Goal: Task Accomplishment & Management: Manage account settings

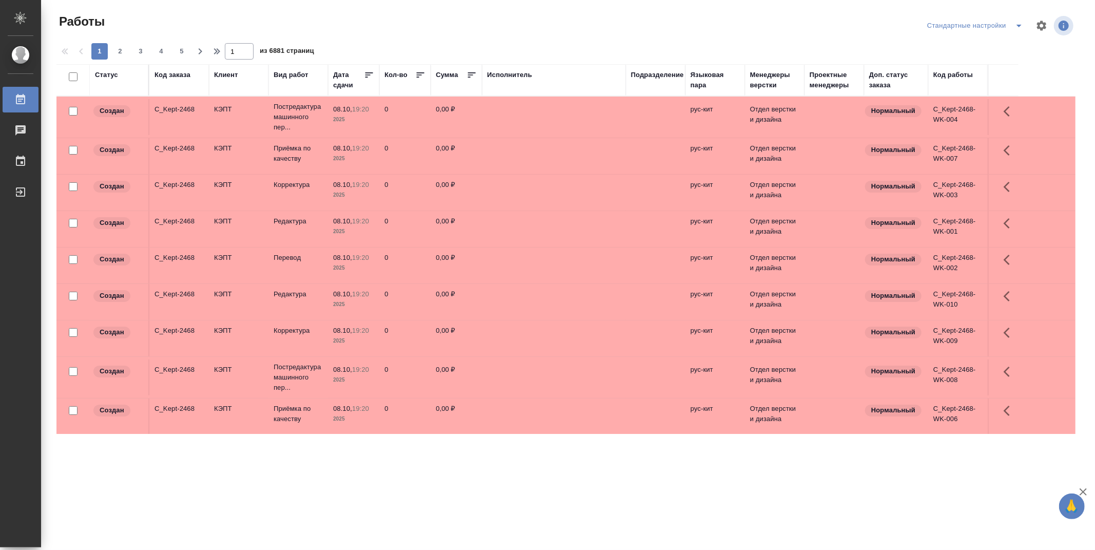
click at [664, 70] on div "Подразделение" at bounding box center [657, 75] width 53 height 10
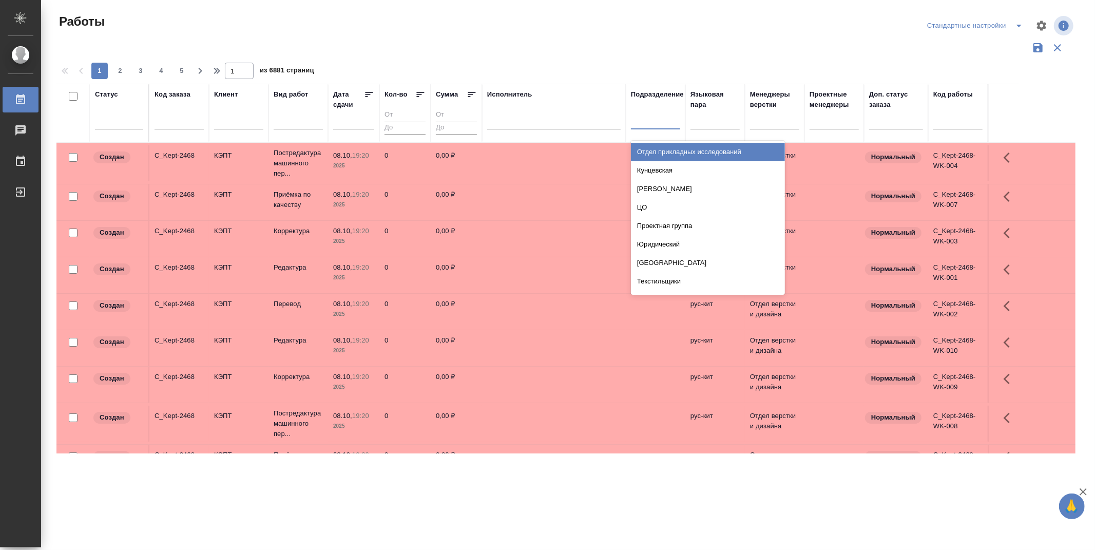
click at [658, 125] on div at bounding box center [655, 118] width 49 height 15
type input "dt"
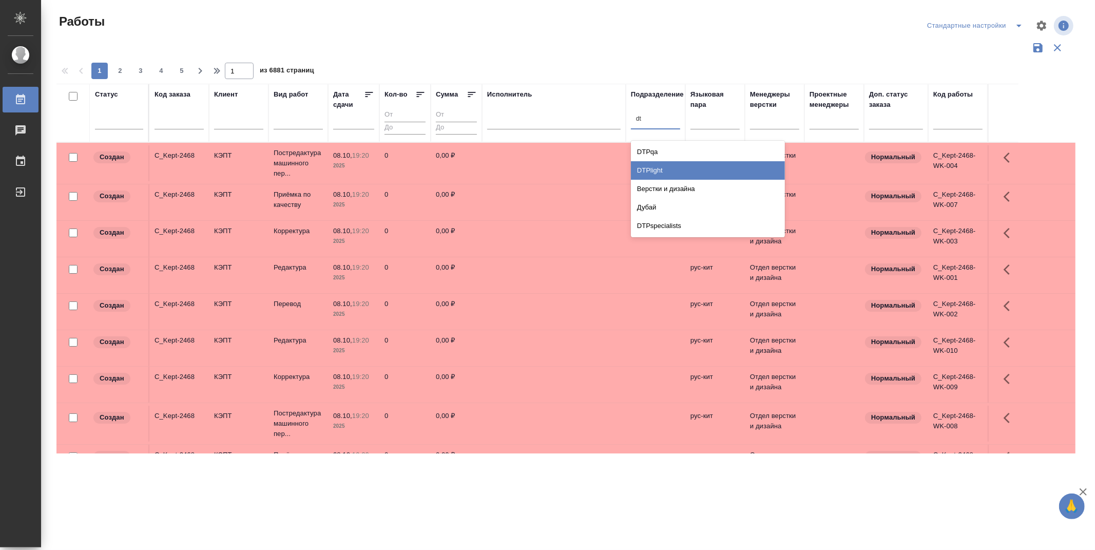
click at [661, 170] on div "DTPlight" at bounding box center [708, 170] width 154 height 18
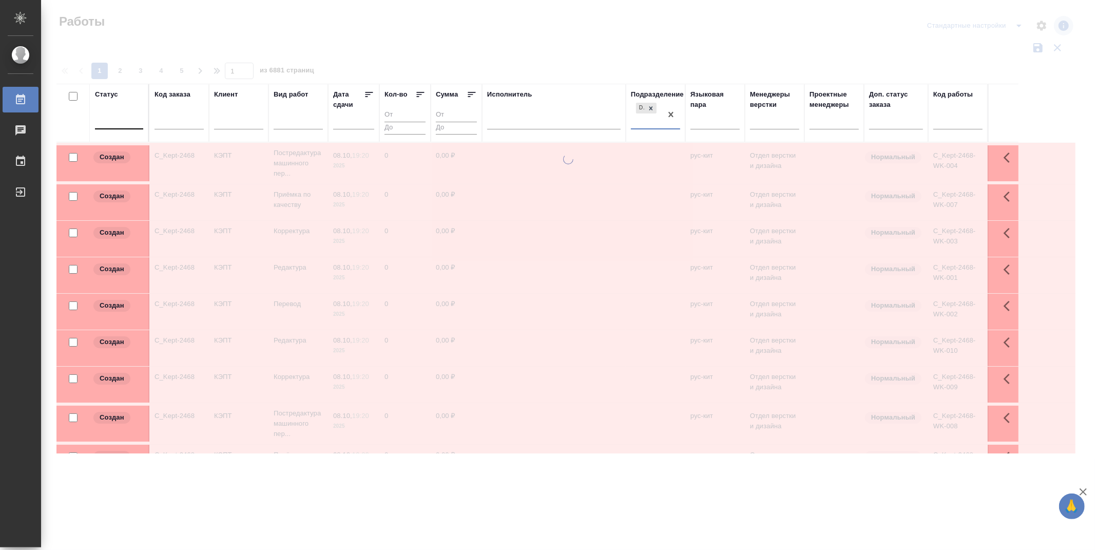
click at [131, 119] on div at bounding box center [119, 118] width 48 height 15
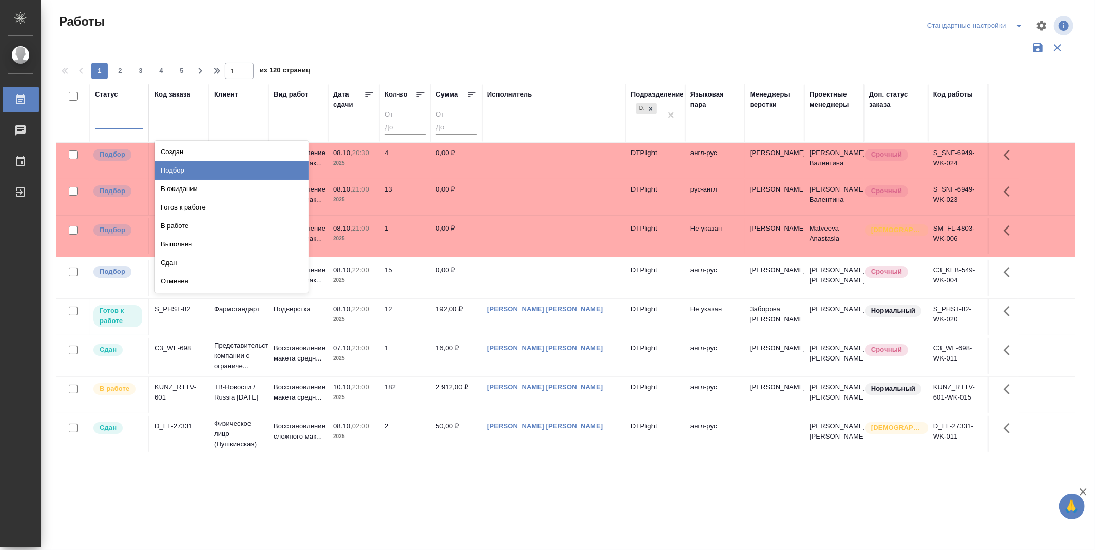
drag, startPoint x: 263, startPoint y: 169, endPoint x: 256, endPoint y: 167, distance: 8.0
click at [263, 169] on div "Подбор" at bounding box center [232, 170] width 154 height 18
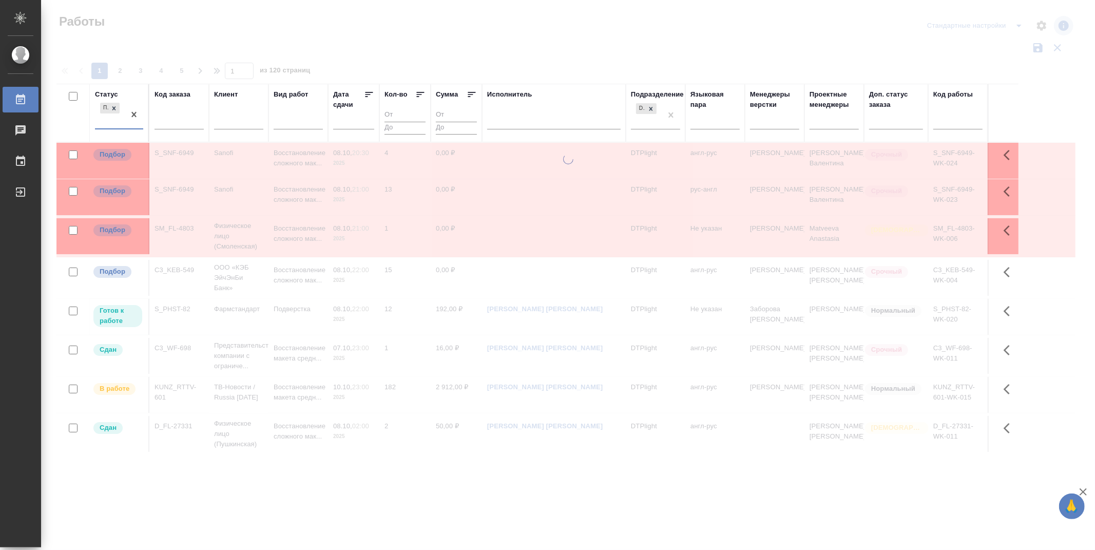
click at [106, 122] on div "Подбор" at bounding box center [110, 115] width 30 height 28
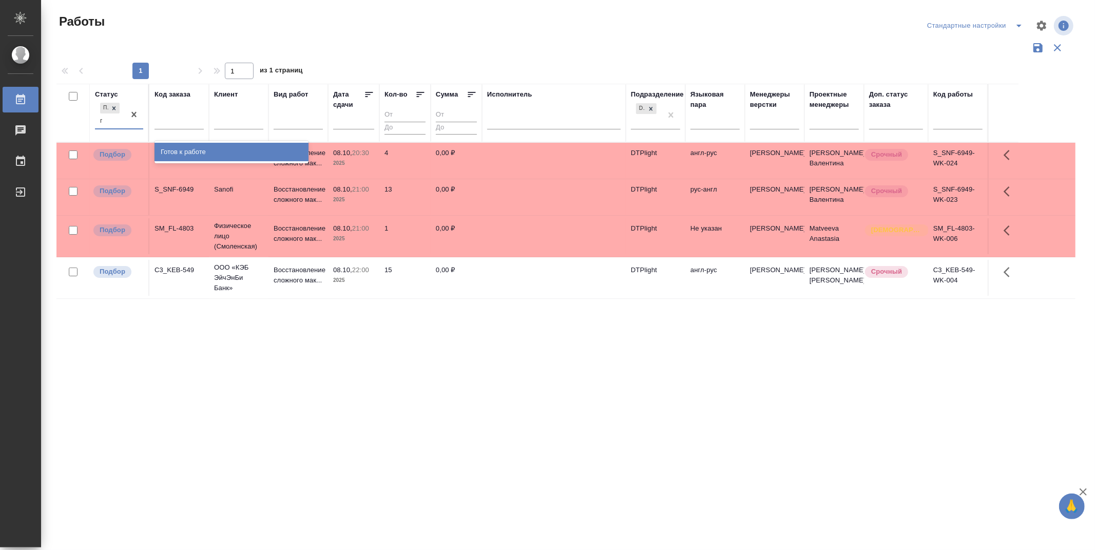
type input "го"
click at [188, 155] on div "Готов к работе" at bounding box center [232, 152] width 154 height 18
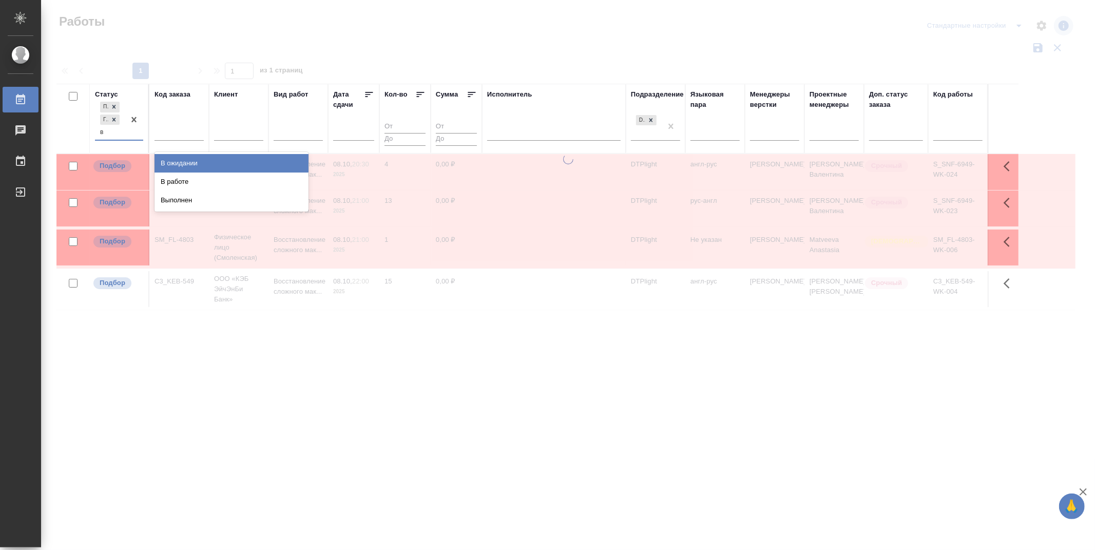
type input "в р"
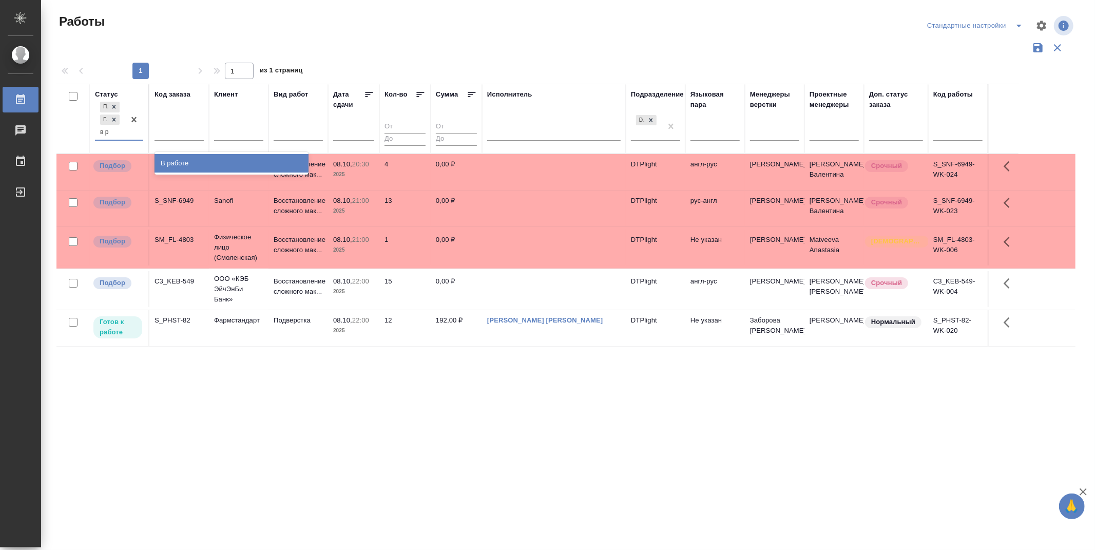
click at [194, 162] on div "В работе" at bounding box center [232, 163] width 154 height 18
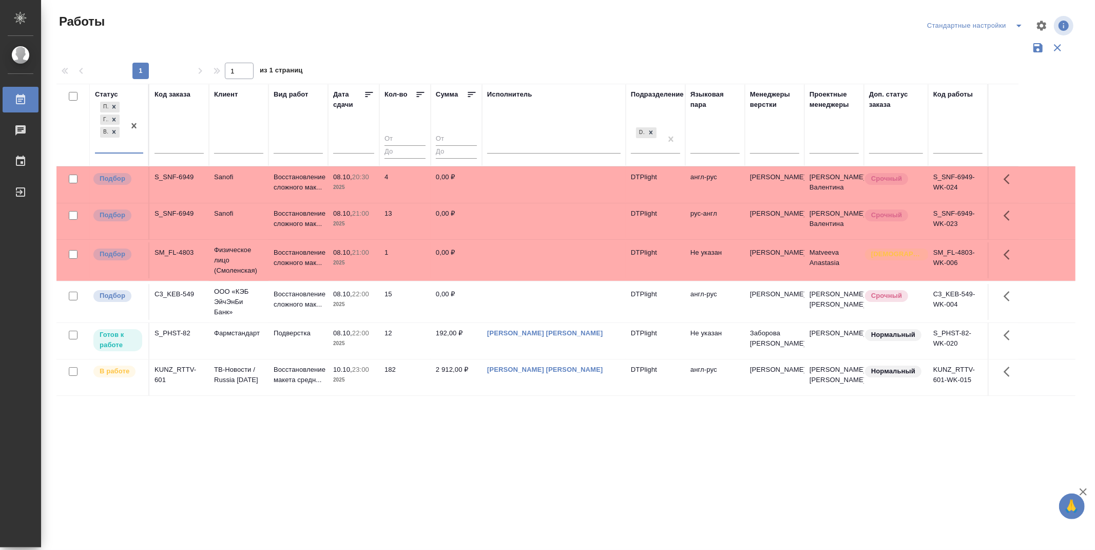
click at [366, 91] on icon at bounding box center [369, 94] width 10 height 10
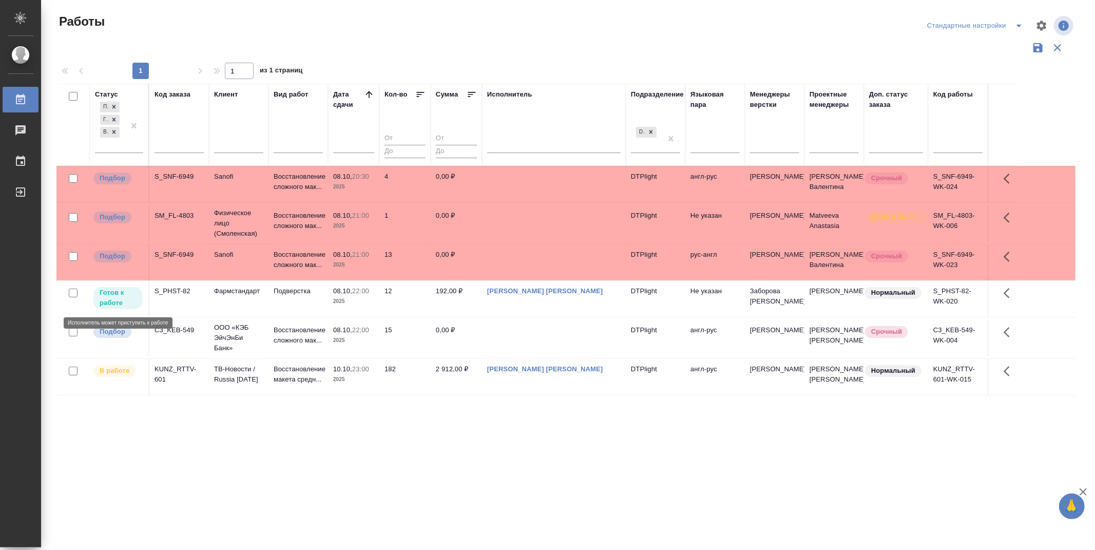
click at [112, 300] on p "Готов к работе" at bounding box center [118, 297] width 36 height 21
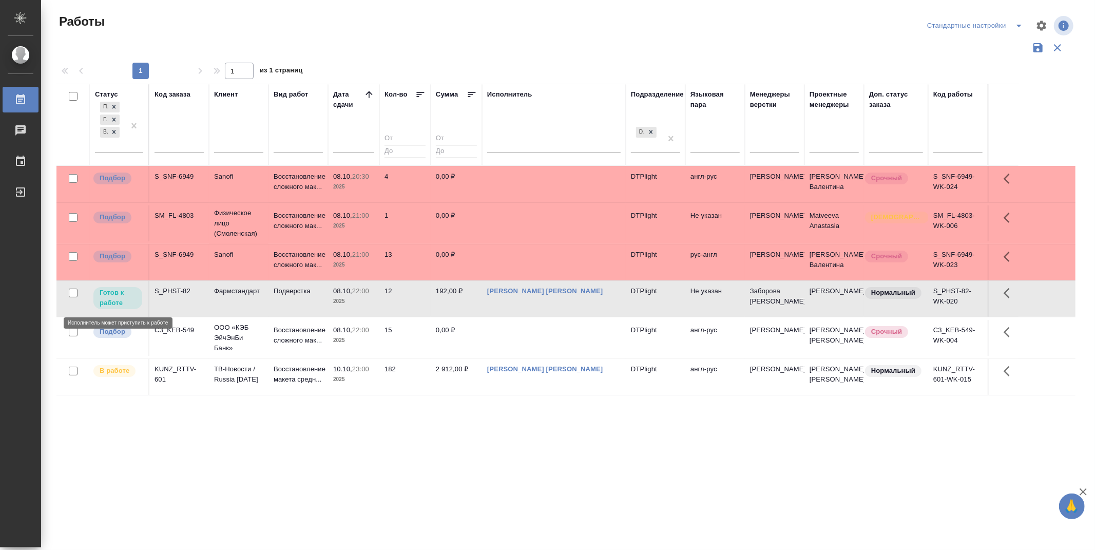
click at [112, 300] on p "Готов к работе" at bounding box center [118, 297] width 36 height 21
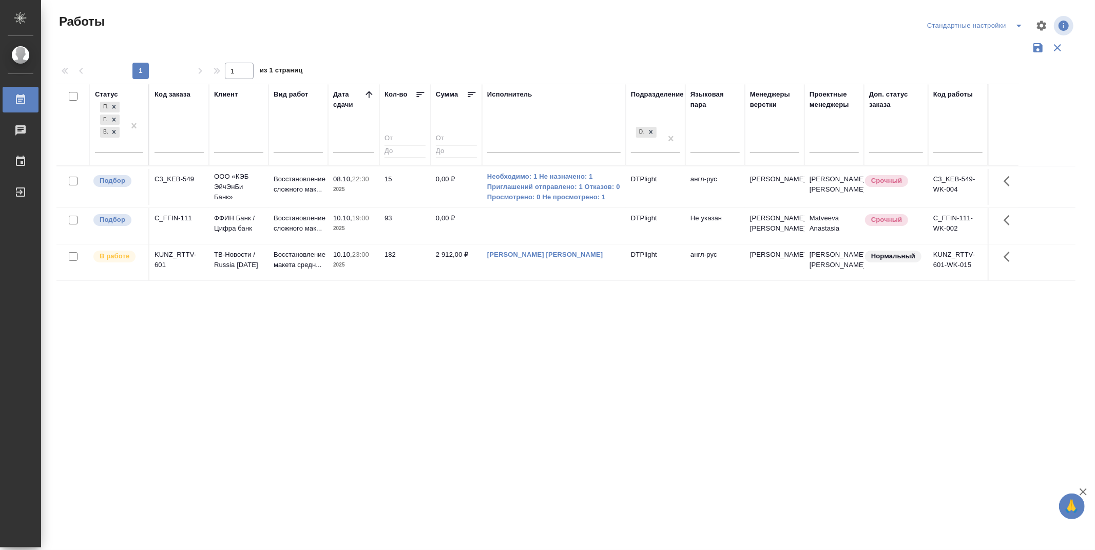
click at [524, 466] on div ".cls-1 fill:#fff; AWATERA Zubakova Viktoriya Работы 0 Чаты График Выйти Работы …" at bounding box center [547, 275] width 1095 height 550
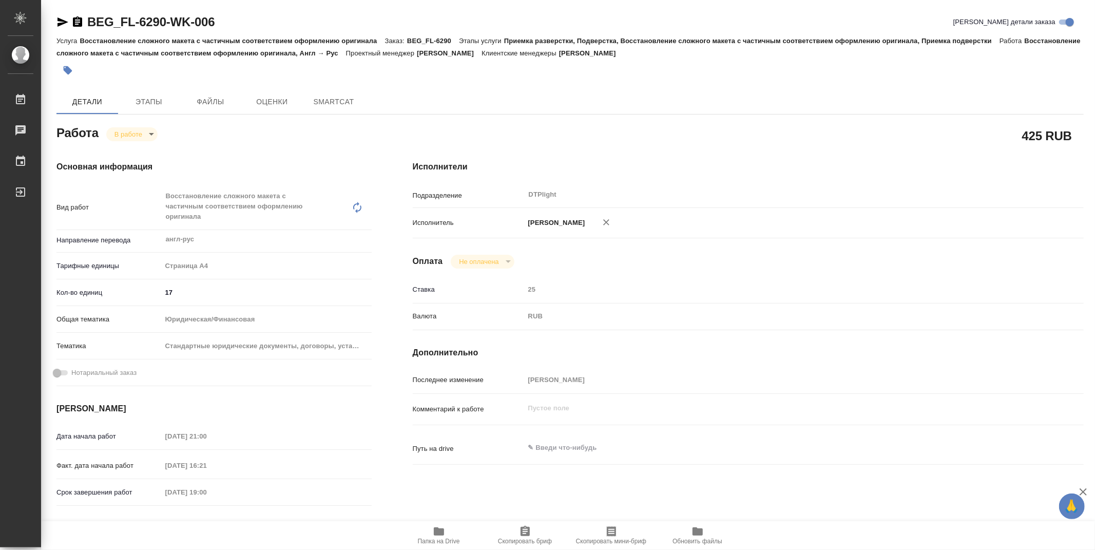
type textarea "x"
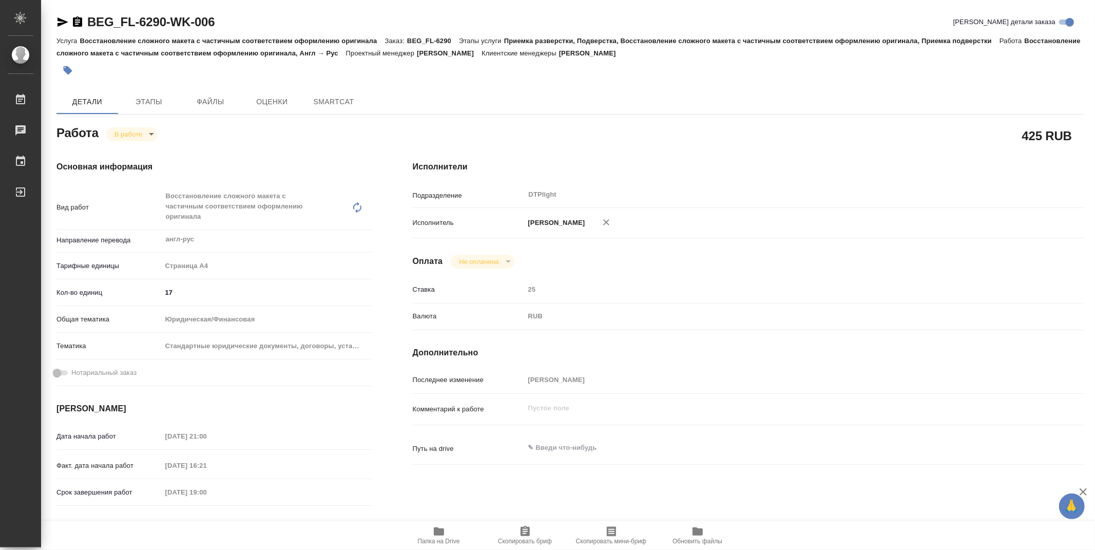
type textarea "x"
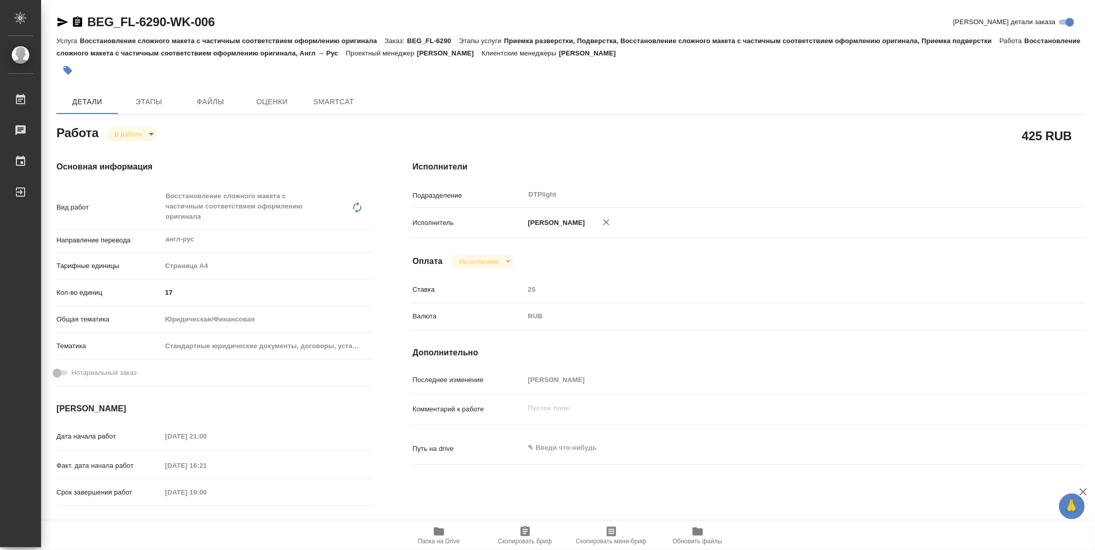
type textarea "x"
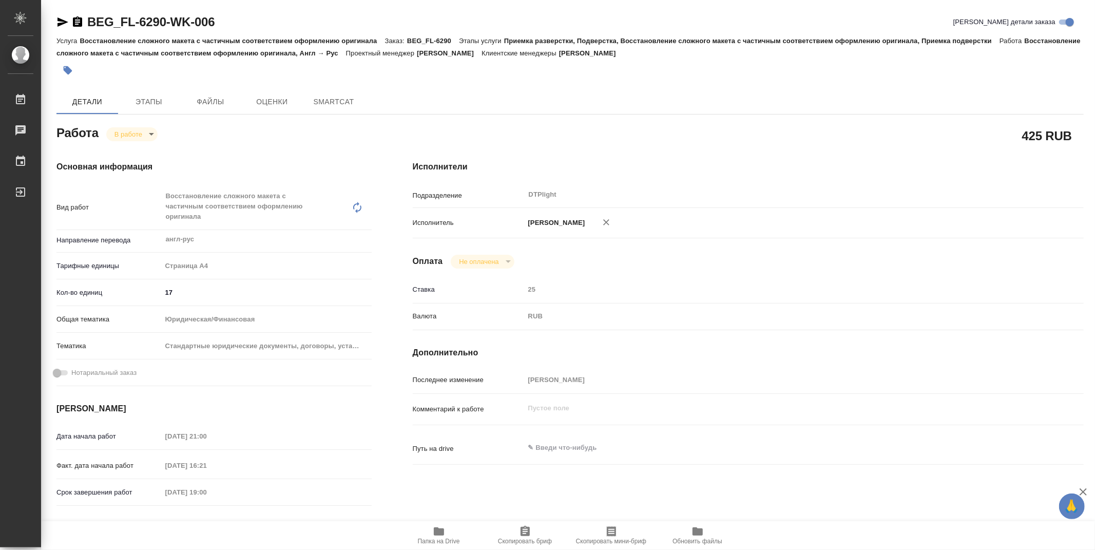
type textarea "x"
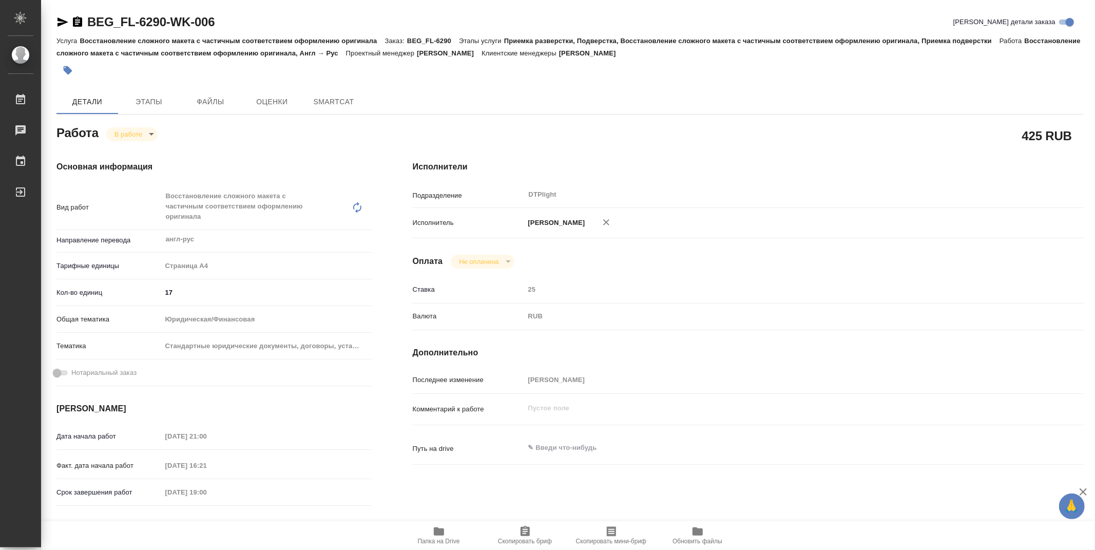
type textarea "x"
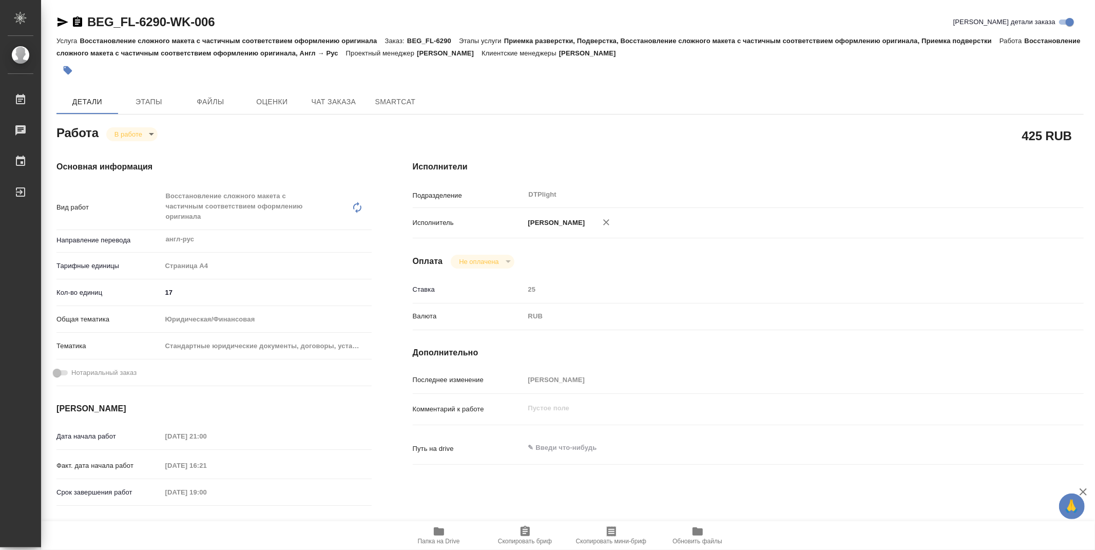
type textarea "x"
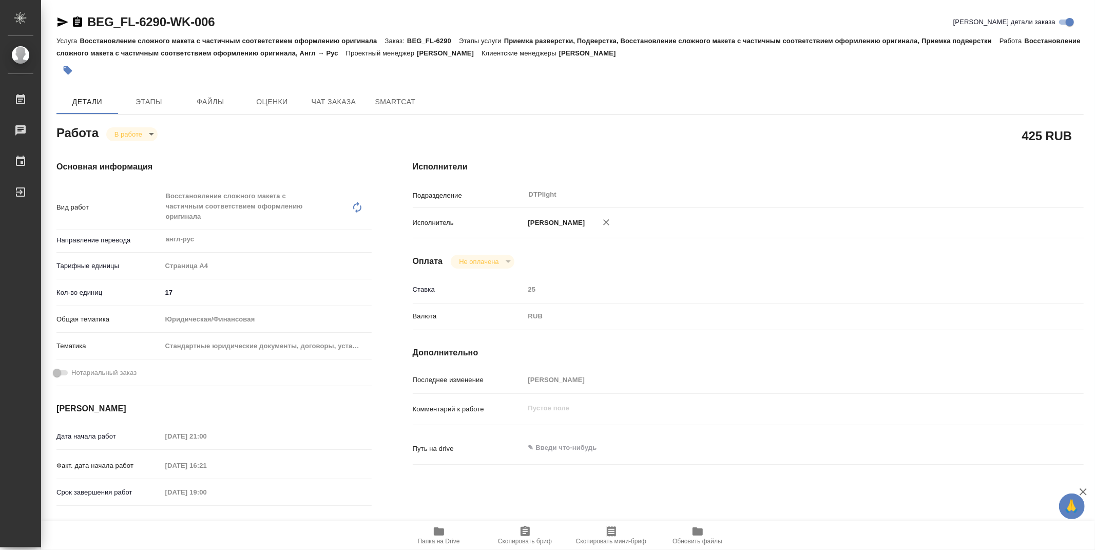
click at [441, 531] on icon "button" at bounding box center [439, 531] width 10 height 8
type textarea "x"
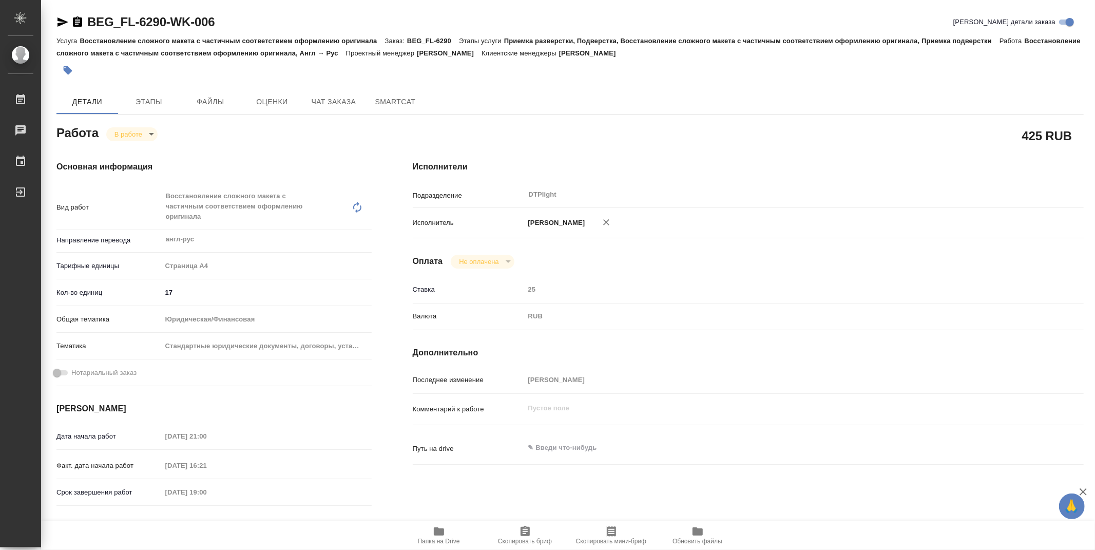
type textarea "x"
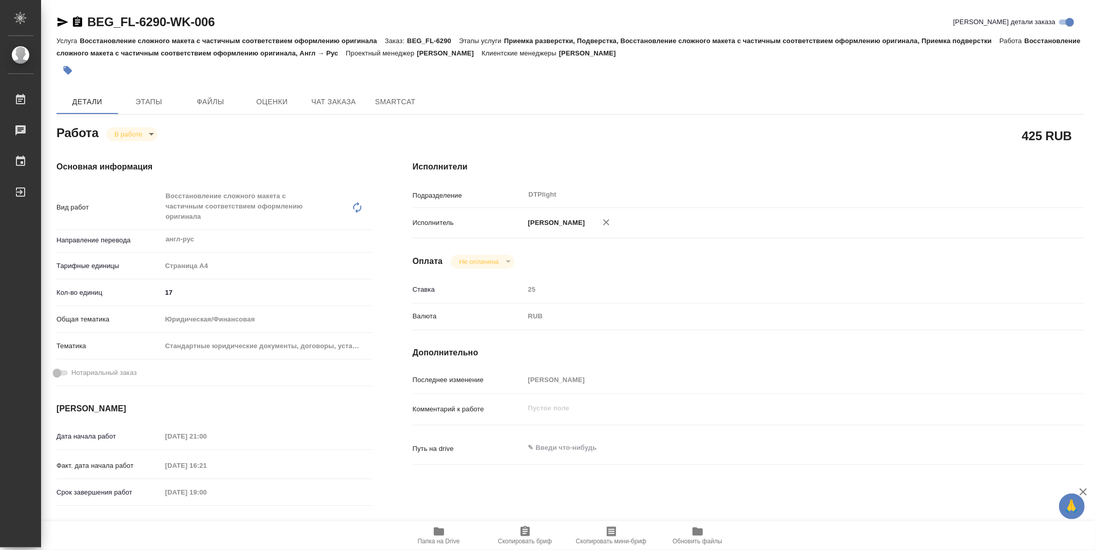
type textarea "x"
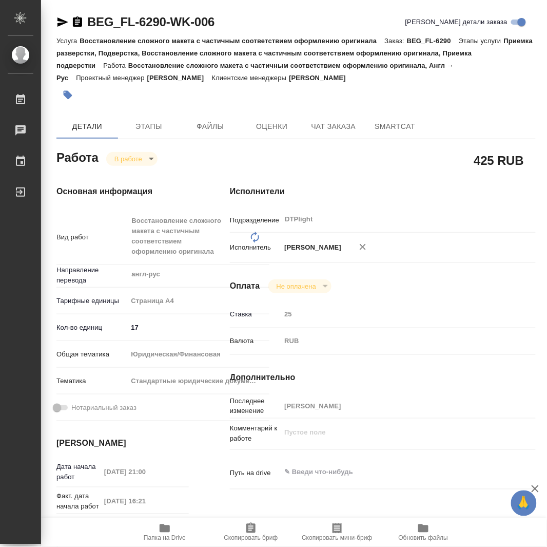
type textarea "x"
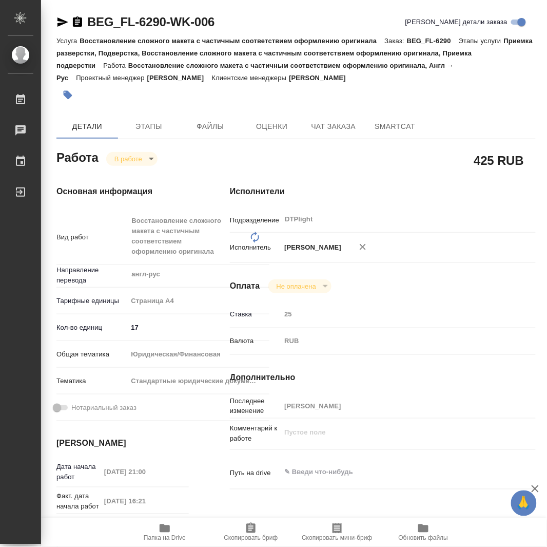
type textarea "x"
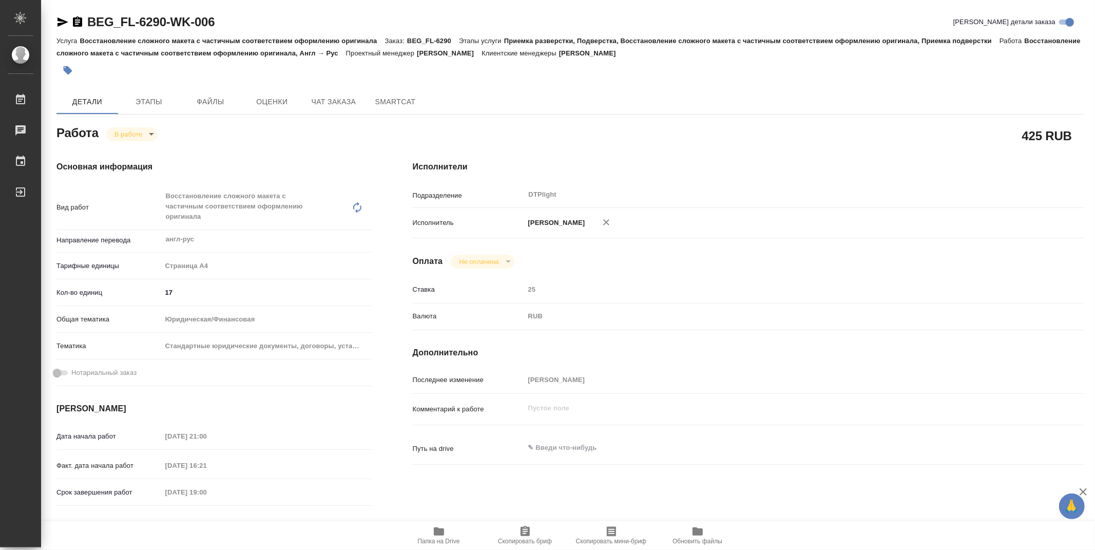
type textarea "x"
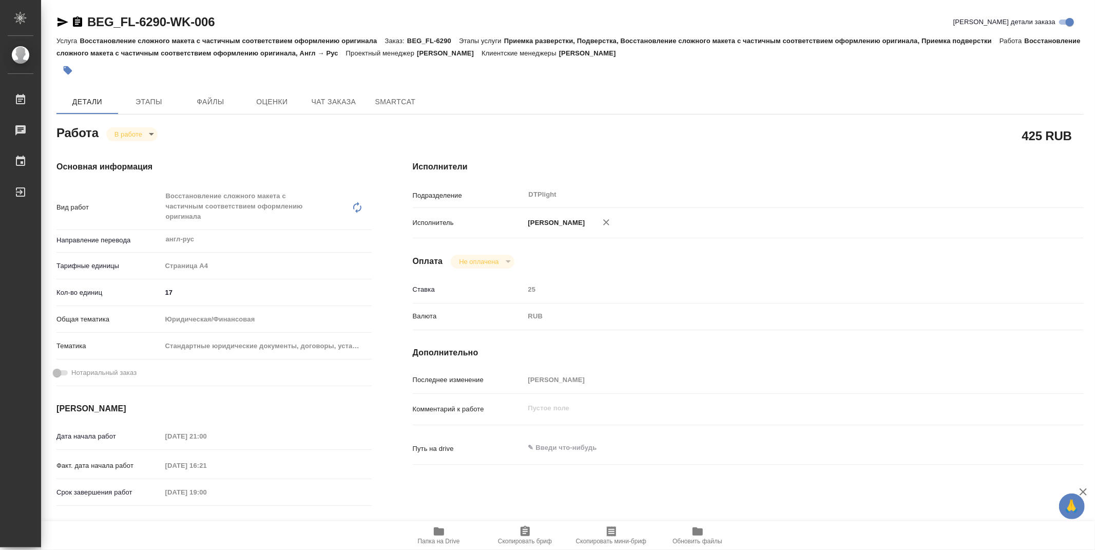
click at [439, 539] on span "Папка на Drive" at bounding box center [439, 540] width 42 height 7
click at [119, 133] on body "🙏 .cls-1 fill:#fff; AWATERA Zubakova Viktoriya Работы 0 Чаты График Выйти BEG_F…" at bounding box center [547, 275] width 1095 height 550
click at [979, 166] on div at bounding box center [547, 275] width 1095 height 550
drag, startPoint x: 1093, startPoint y: 214, endPoint x: 1060, endPoint y: 84, distance: 134.1
click at [1070, 102] on div "BEG_FL-6290-WK-006 Кратко детали заказа Услуга Восстановление сложного макета с…" at bounding box center [568, 275] width 1054 height 550
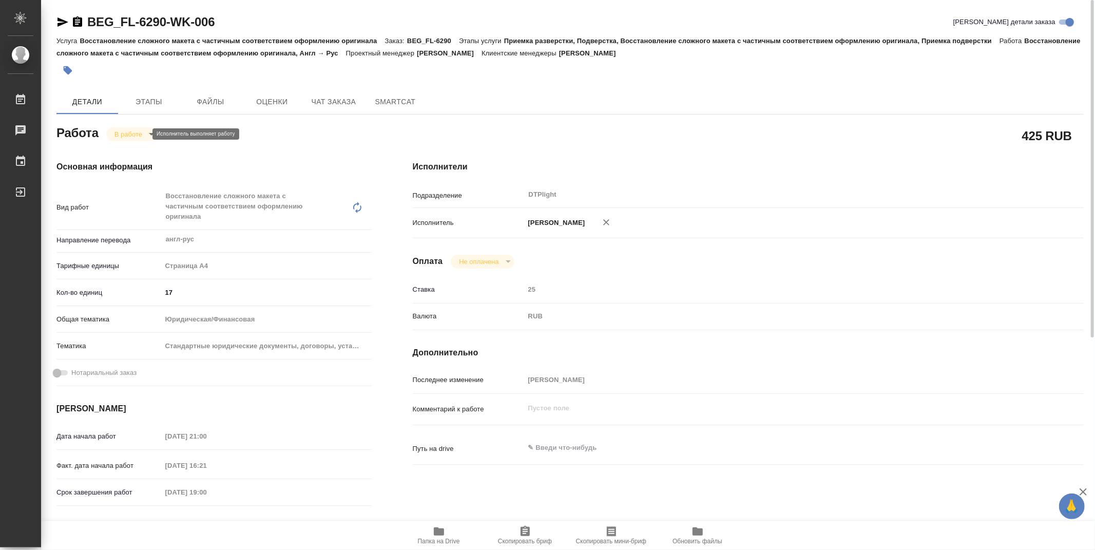
click at [140, 135] on body "🙏 .cls-1 fill:#fff; AWATERA Zubakova Viktoriya Работы 0 Чаты График Выйти BEG_F…" at bounding box center [547, 275] width 1095 height 550
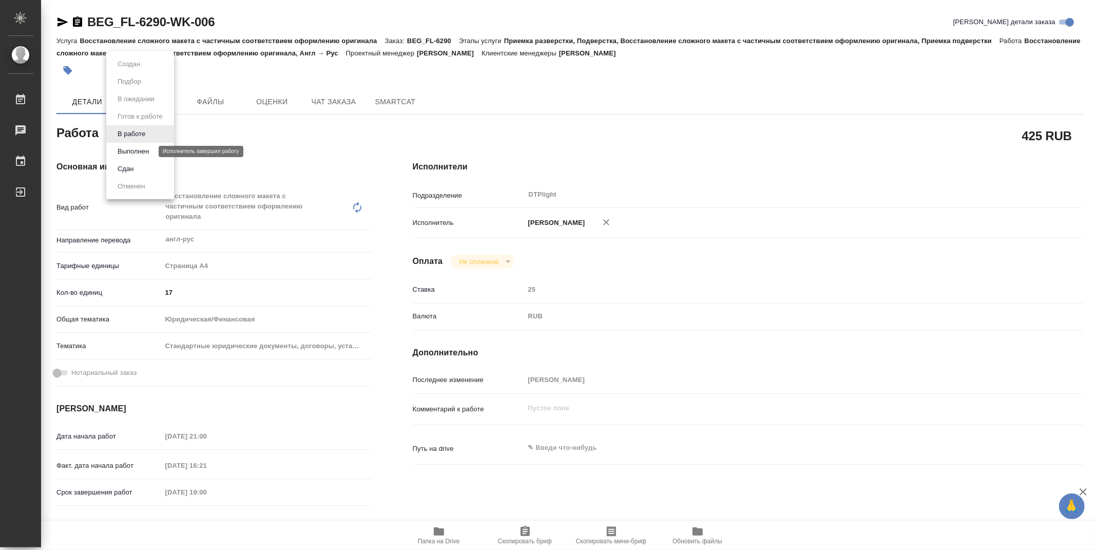
click at [144, 149] on button "Выполнен" at bounding box center [132, 151] width 37 height 11
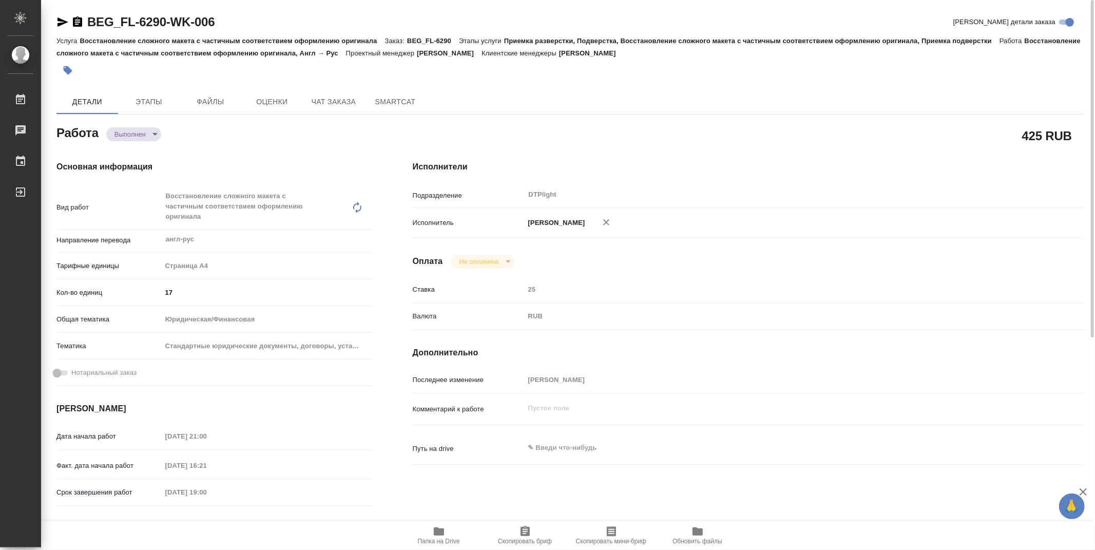
type textarea "x"
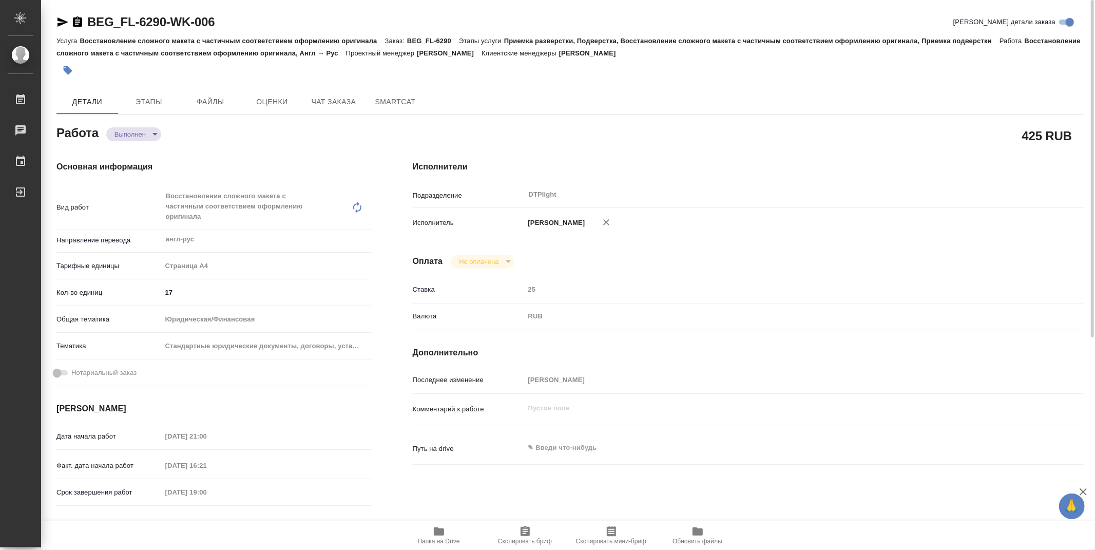
type textarea "x"
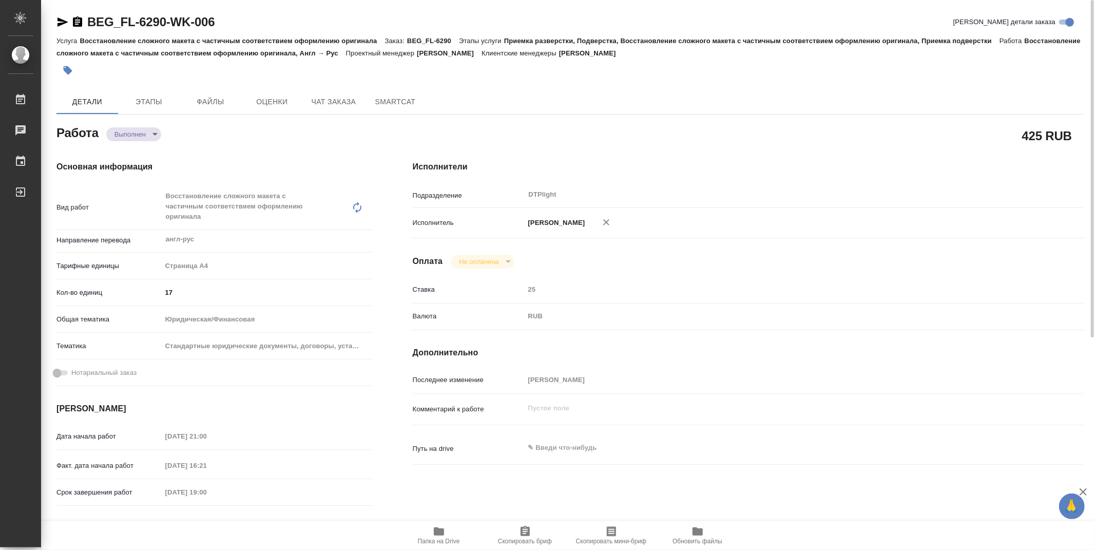
type textarea "x"
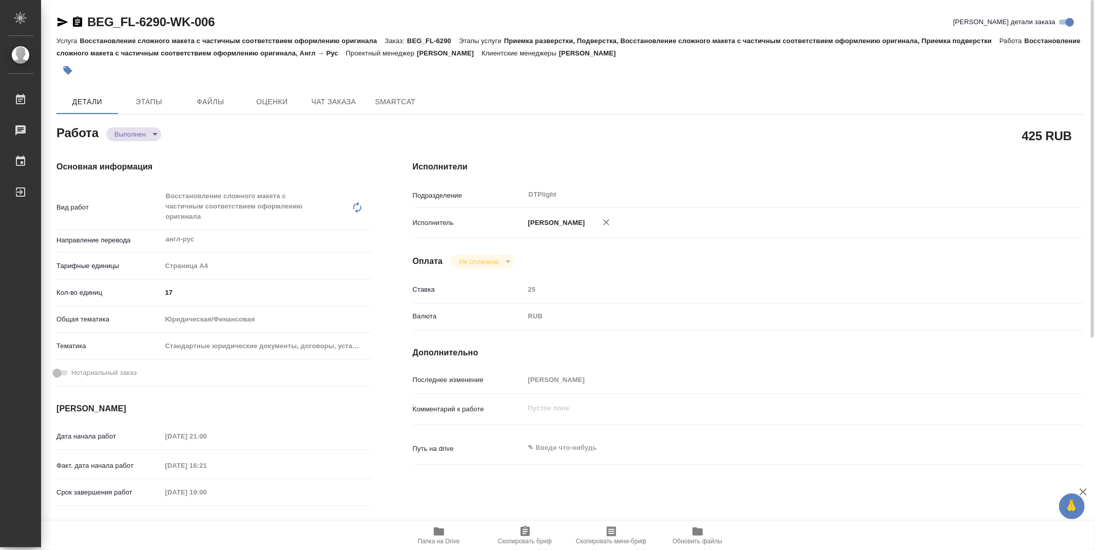
type textarea "x"
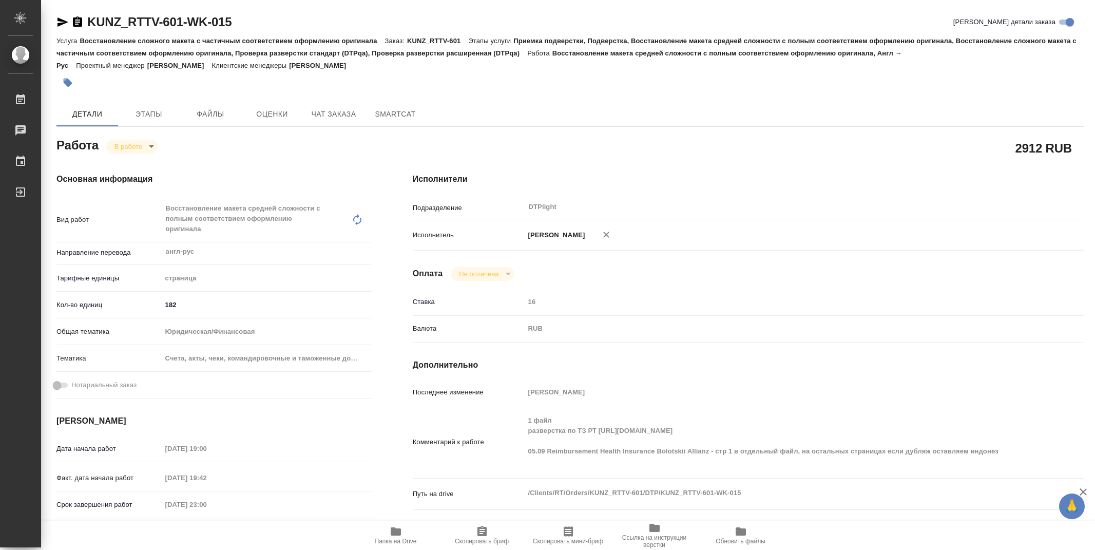
type textarea "x"
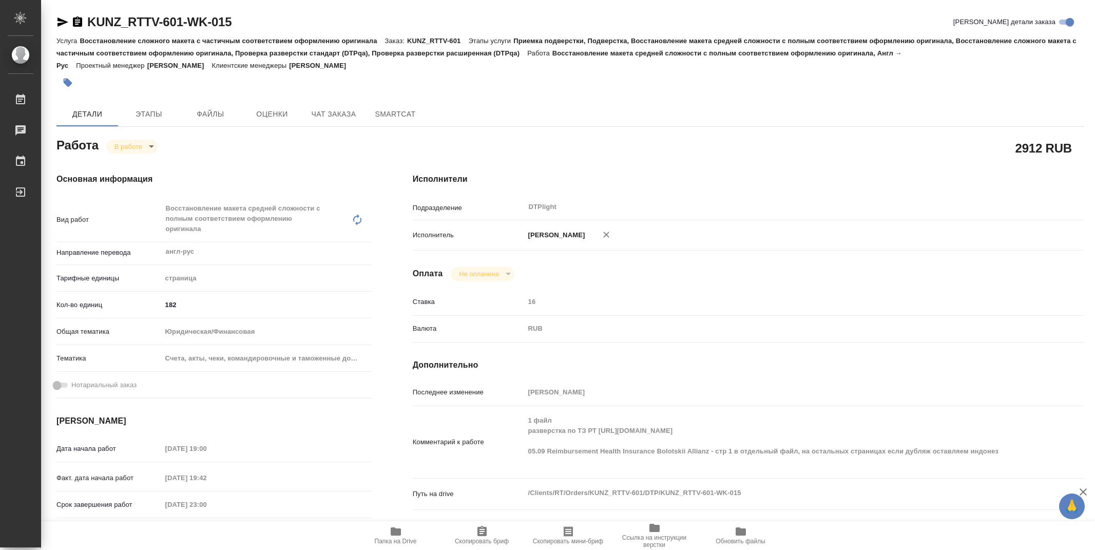
type textarea "x"
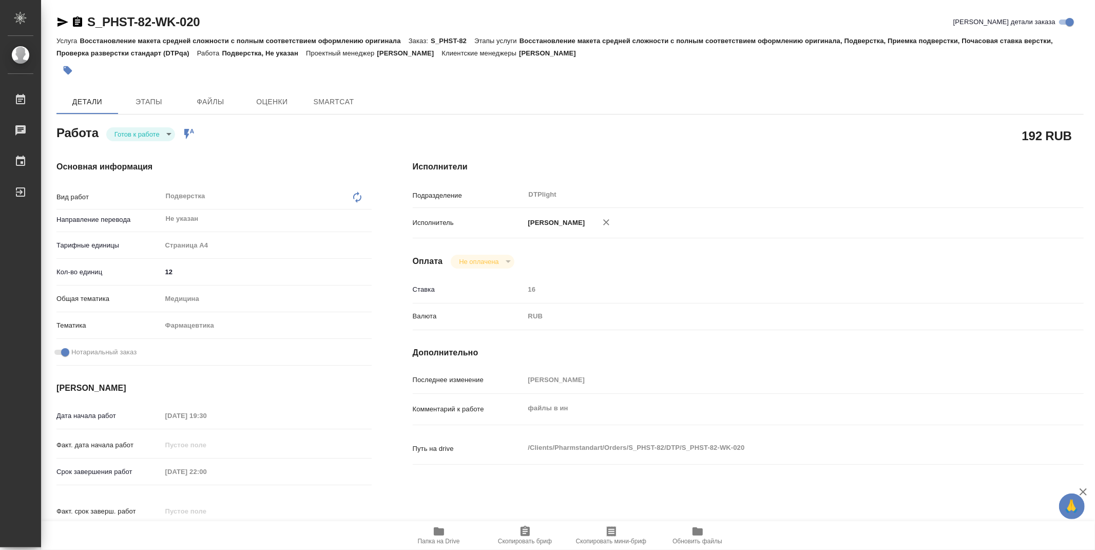
type textarea "x"
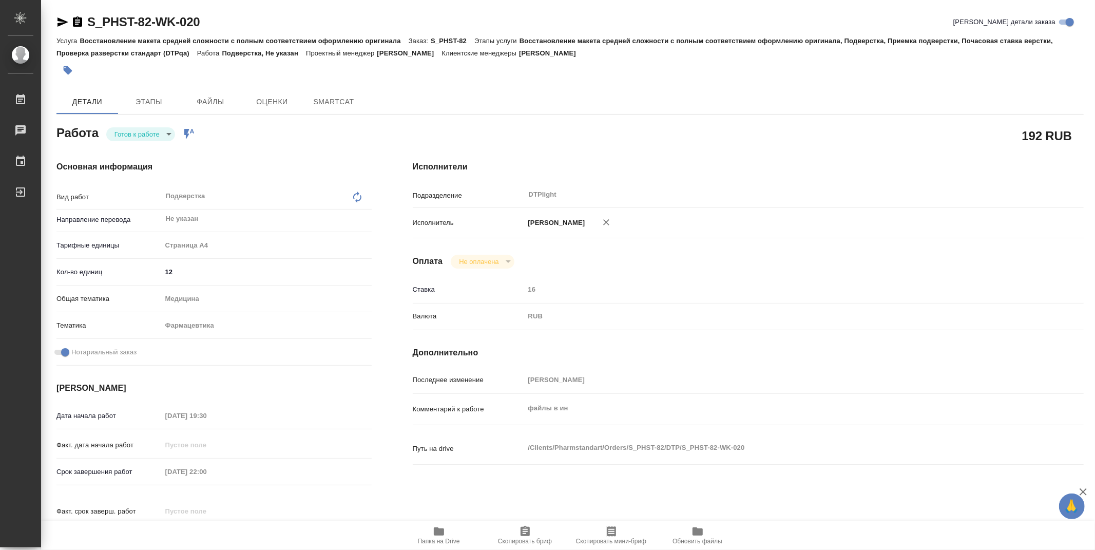
type textarea "x"
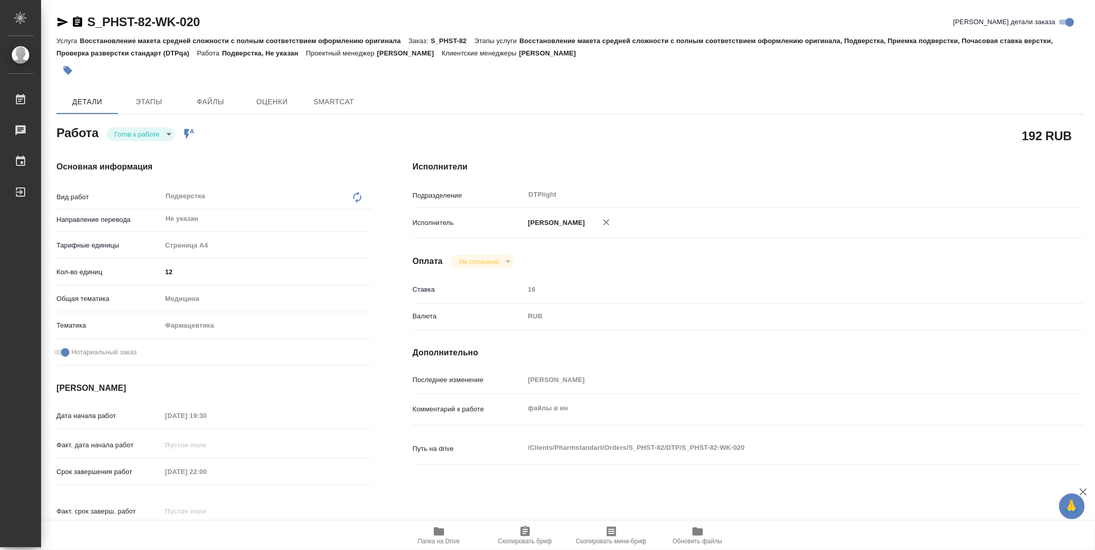
type textarea "x"
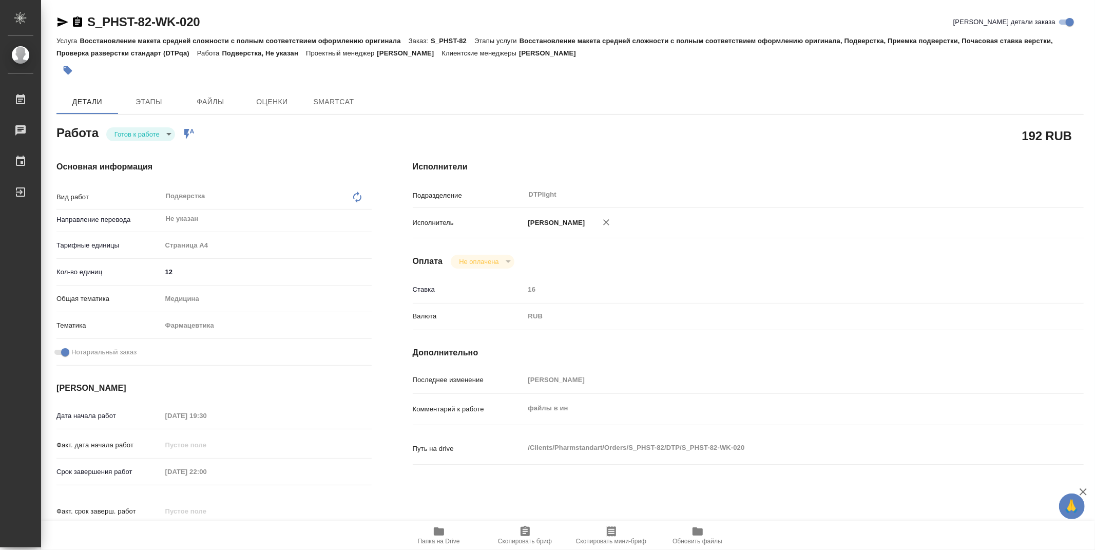
type textarea "x"
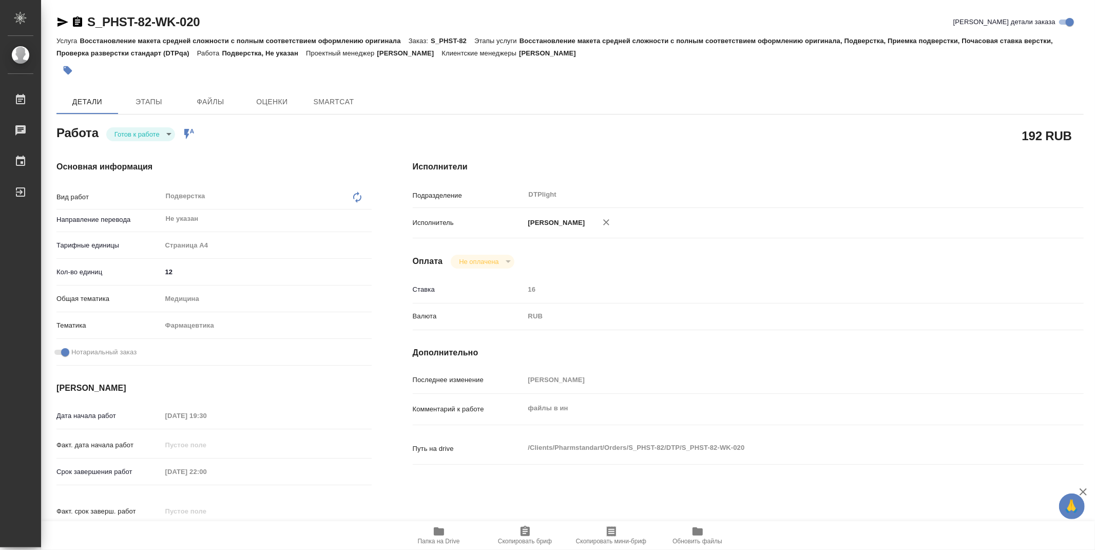
type textarea "x"
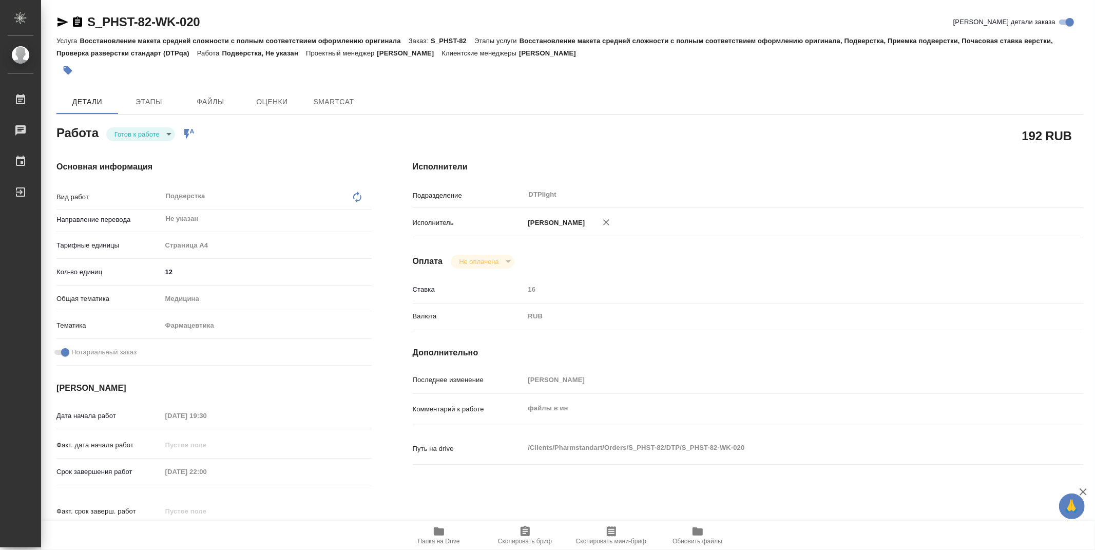
type textarea "x"
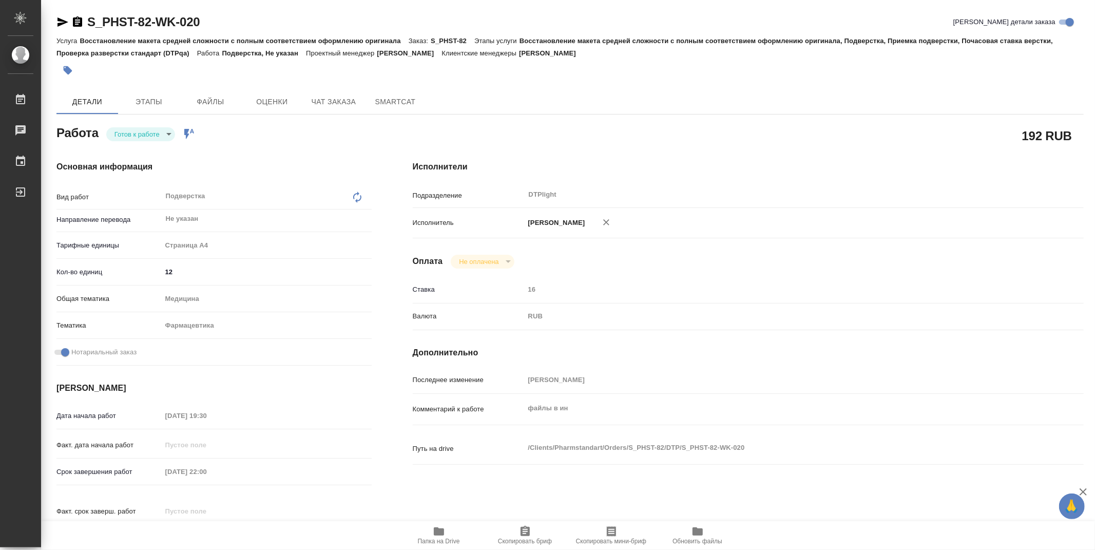
type textarea "x"
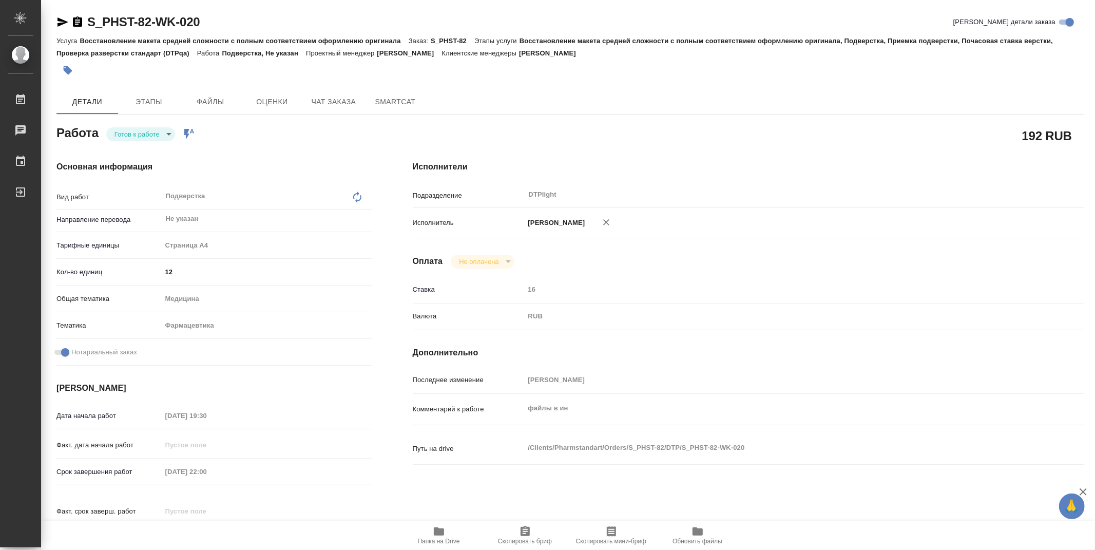
type textarea "x"
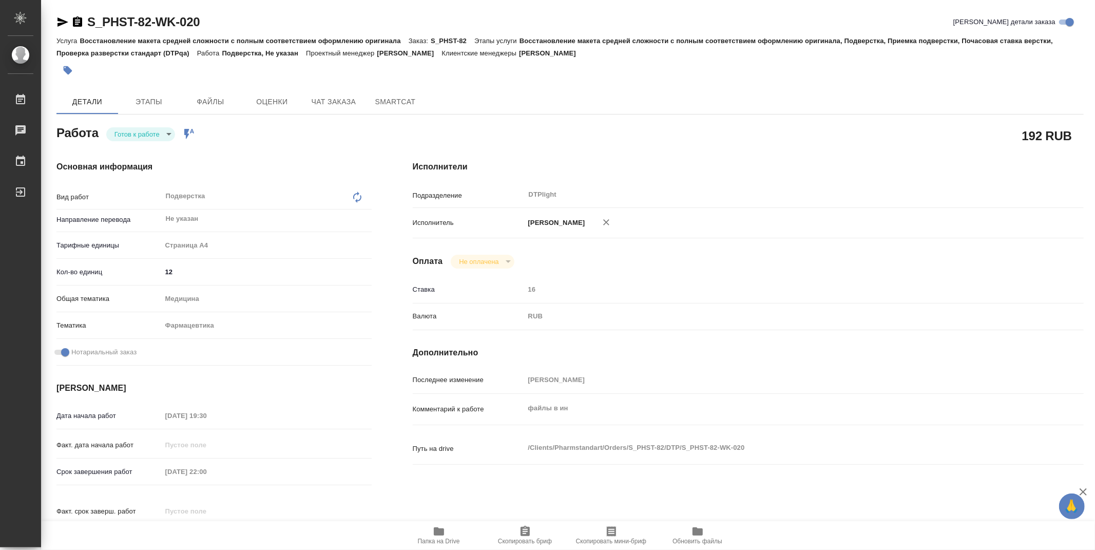
click at [447, 535] on span "Папка на Drive" at bounding box center [439, 535] width 74 height 20
click at [435, 535] on icon "button" at bounding box center [439, 531] width 10 height 8
drag, startPoint x: 215, startPoint y: 16, endPoint x: 74, endPoint y: 26, distance: 140.5
click at [74, 26] on div "S_PHST-82-WK-020 Кратко детали заказа" at bounding box center [569, 22] width 1027 height 16
copy link "S_PHST-82-WK-020"
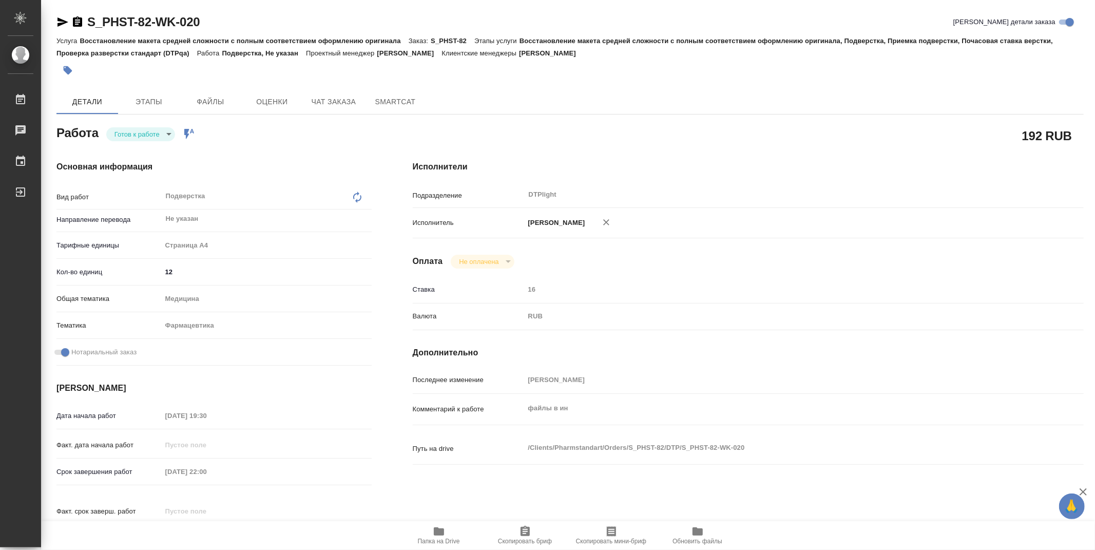
click at [652, 106] on div "Детали Этапы Файлы Оценки Чат заказа SmartCat" at bounding box center [569, 101] width 1027 height 25
click at [152, 139] on body "🙏 .cls-1 fill:#fff; AWATERA Zubakova Viktoriya Работы 0 Чаты График Выйти S_PHS…" at bounding box center [547, 275] width 1095 height 550
click at [144, 133] on button "В работе" at bounding box center [131, 133] width 34 height 11
type textarea "x"
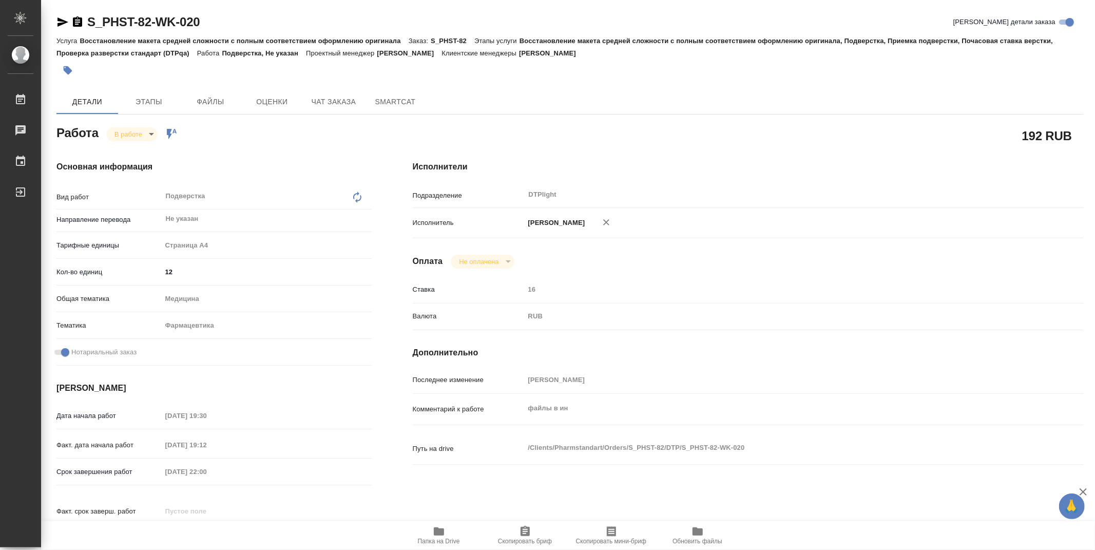
type textarea "x"
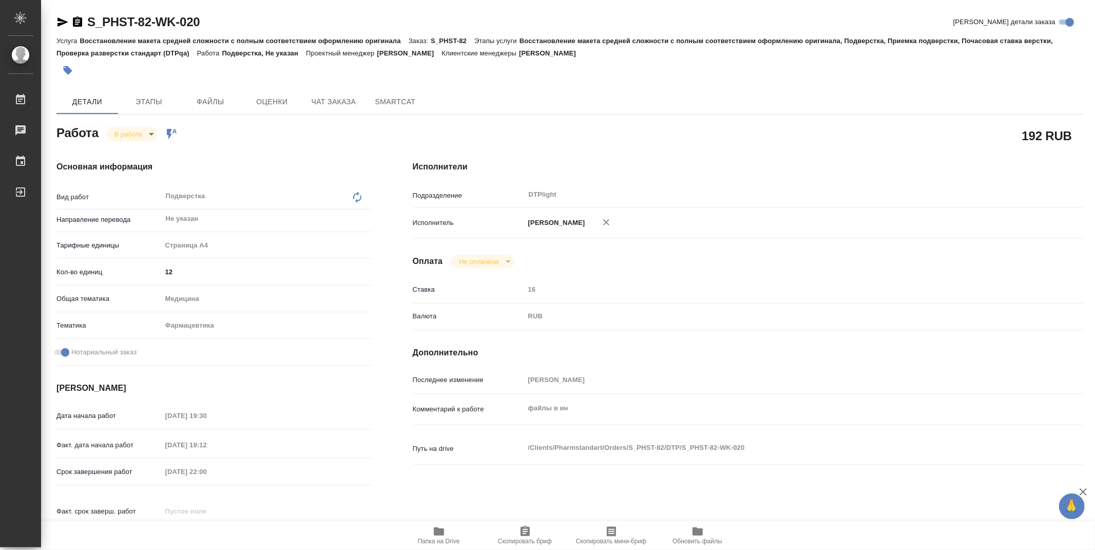
type textarea "x"
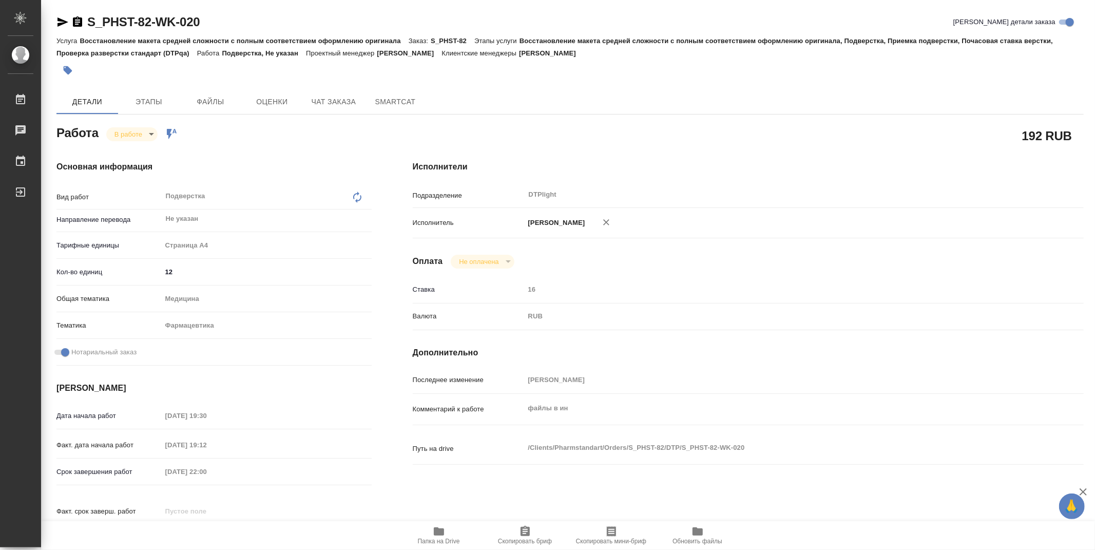
type textarea "x"
click at [445, 545] on button "Папка на Drive" at bounding box center [439, 535] width 86 height 29
drag, startPoint x: 1092, startPoint y: 166, endPoint x: 1089, endPoint y: 3, distance: 163.3
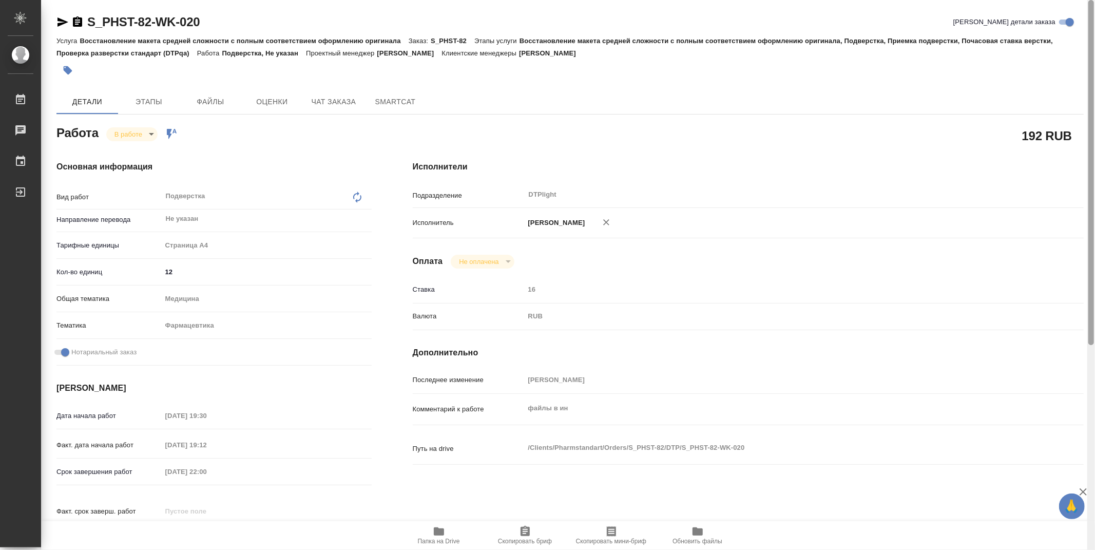
click at [1089, 3] on div at bounding box center [1091, 172] width 6 height 345
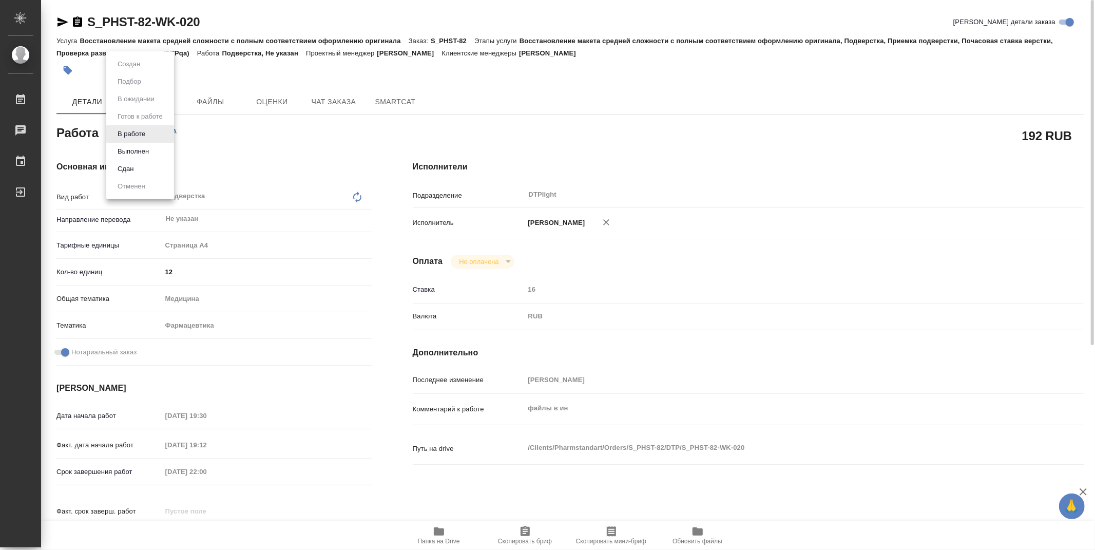
click at [144, 131] on body "🙏 .cls-1 fill:#fff; AWATERA Zubakova Viktoriya Работы 0 Чаты График Выйти S_PHS…" at bounding box center [547, 275] width 1095 height 550
click at [143, 147] on button "Выполнен" at bounding box center [132, 151] width 37 height 11
type textarea "x"
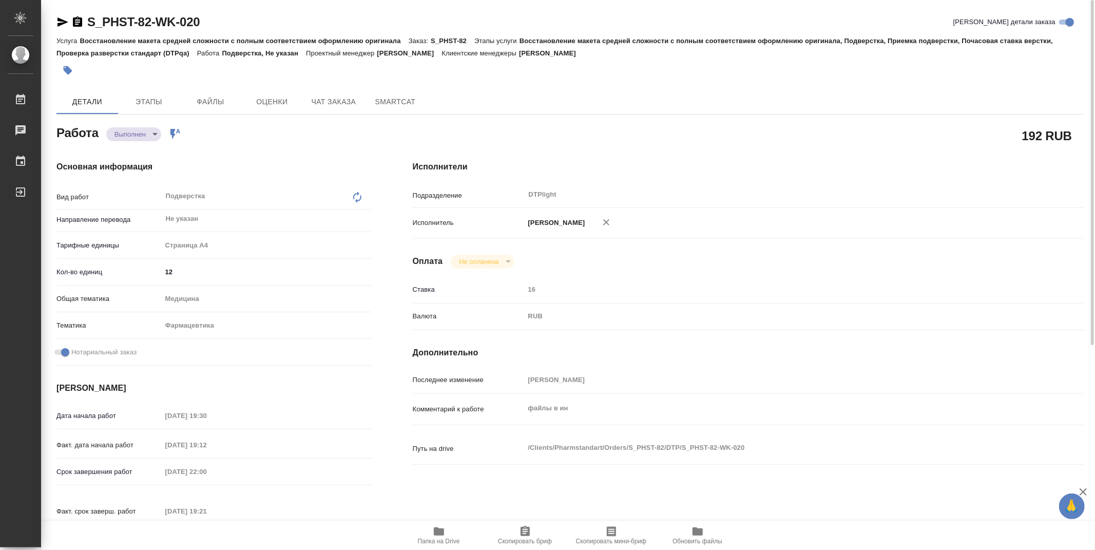
type textarea "x"
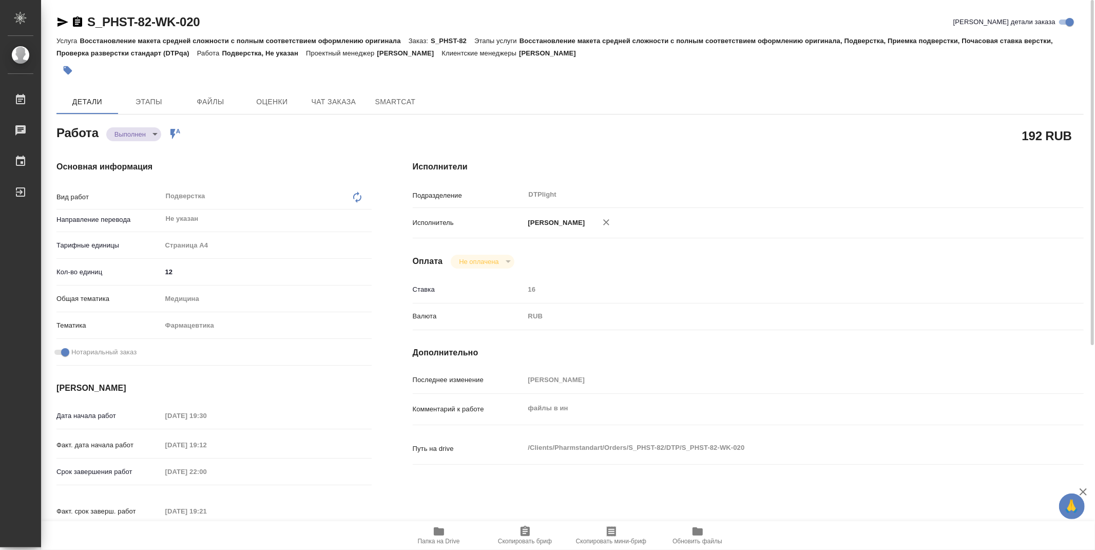
type textarea "x"
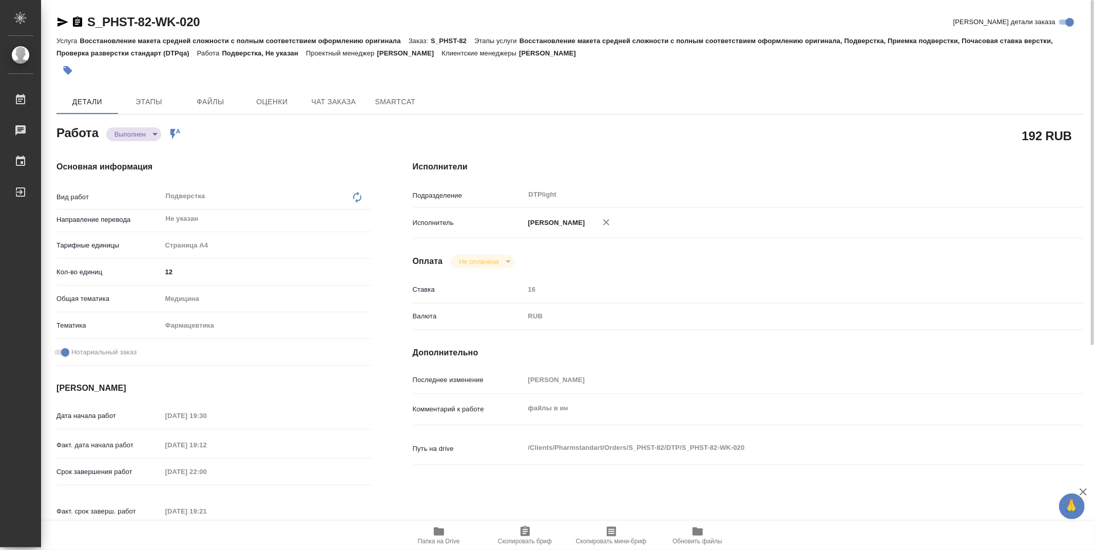
type textarea "x"
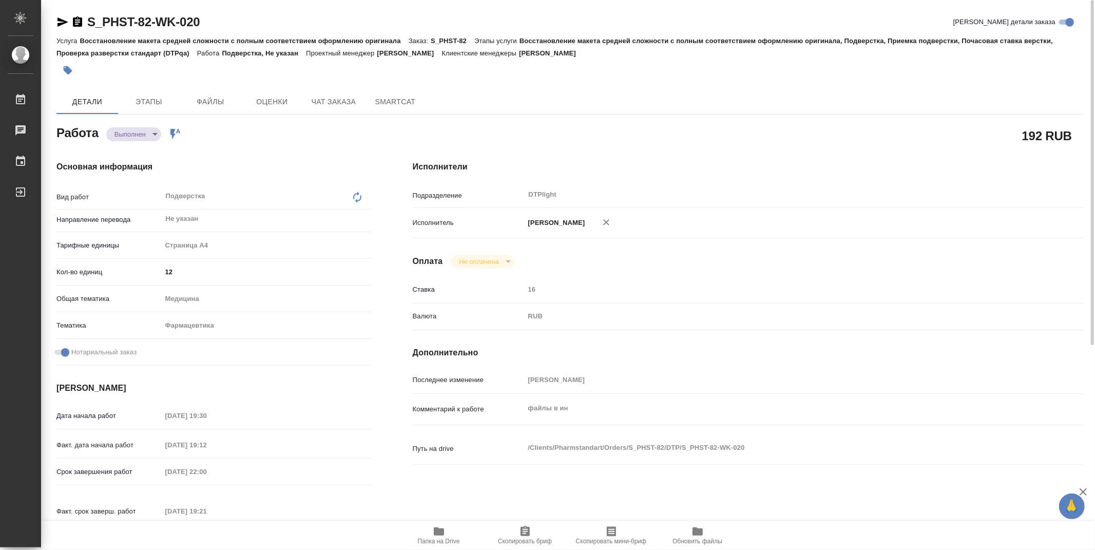
type textarea "x"
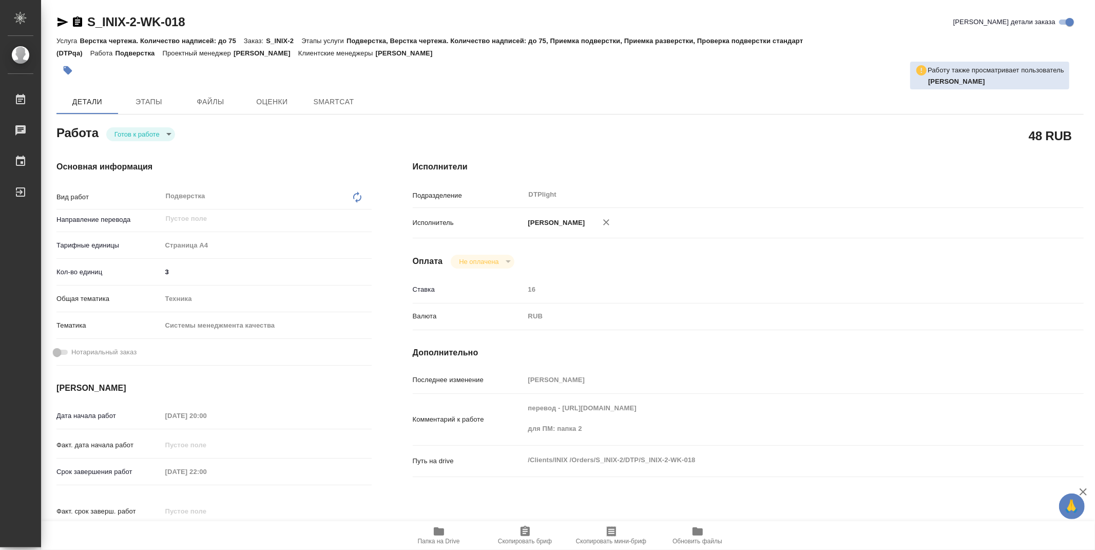
type textarea "x"
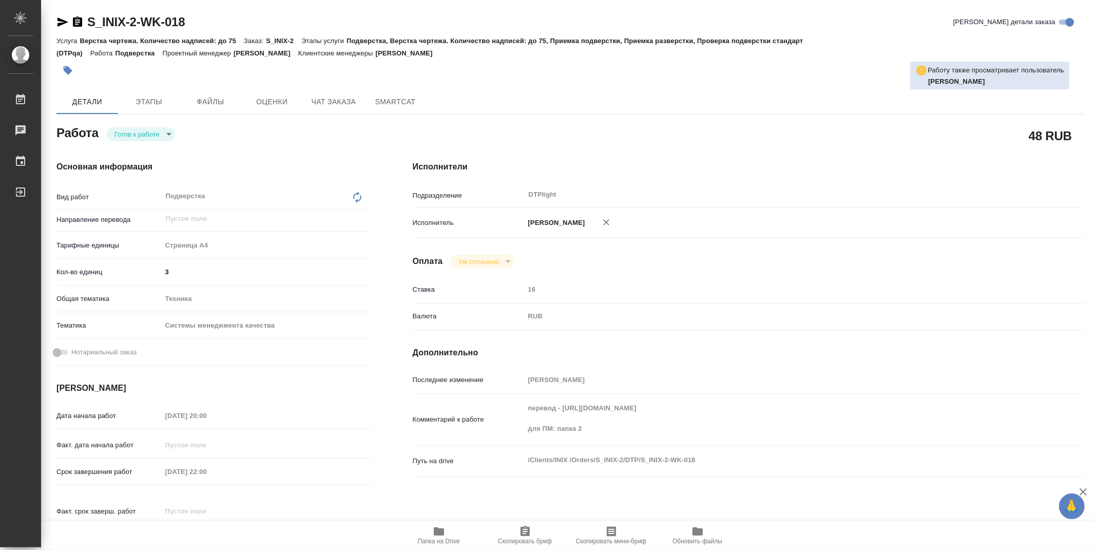
type textarea "x"
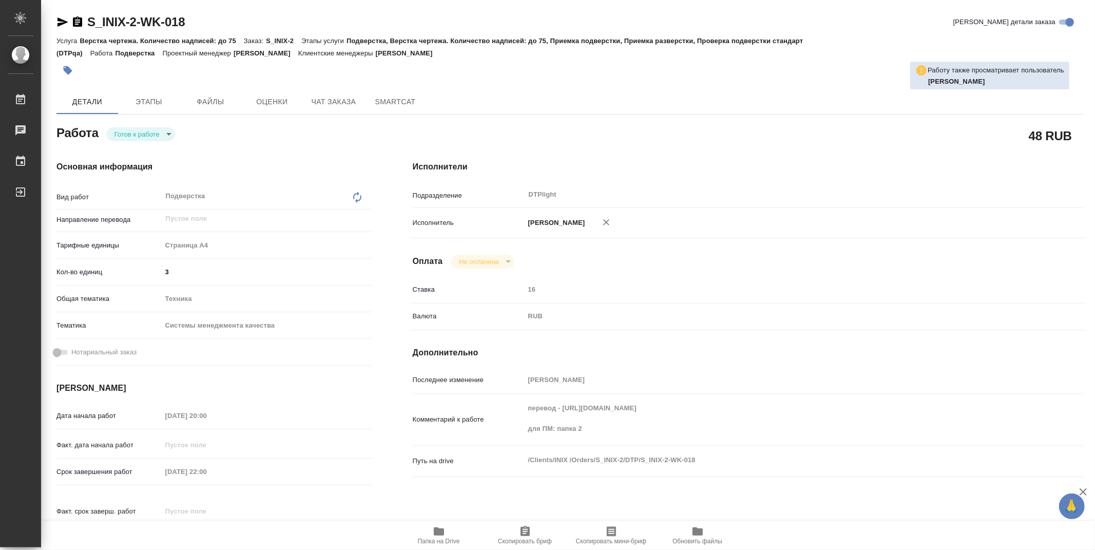
type textarea "x"
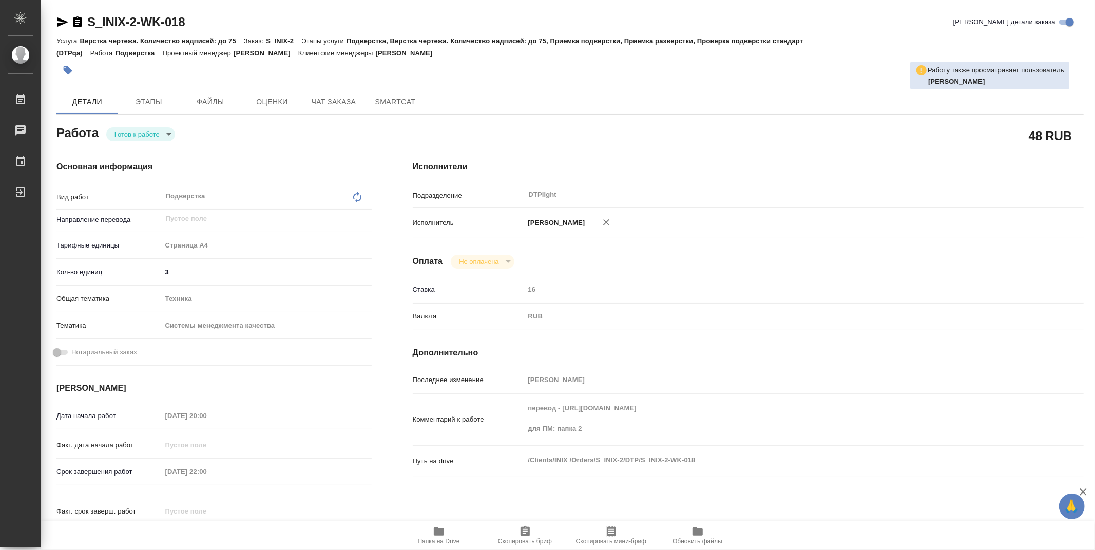
type textarea "x"
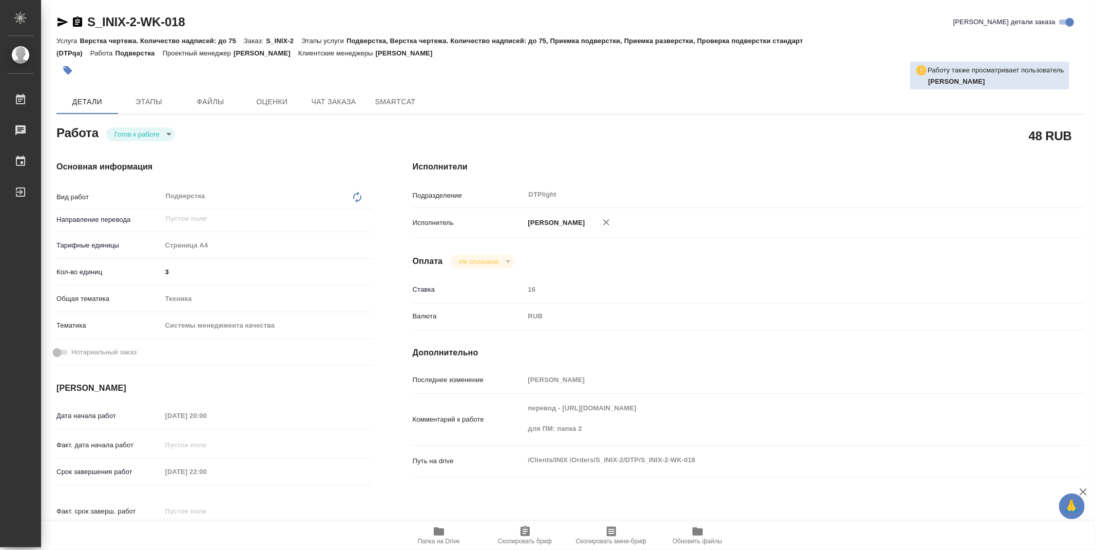
type textarea "x"
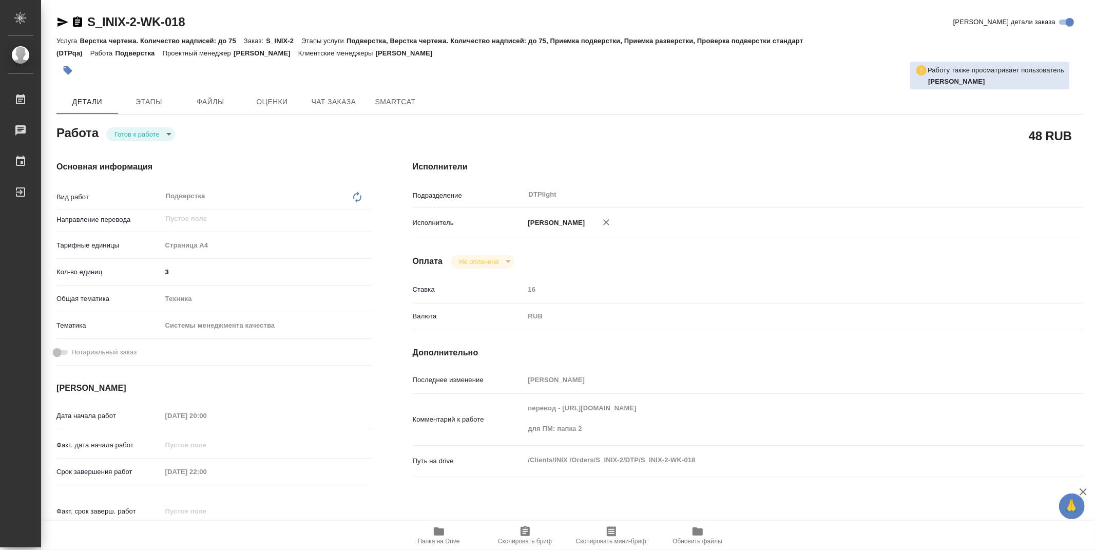
click at [439, 530] on icon "button" at bounding box center [439, 531] width 10 height 8
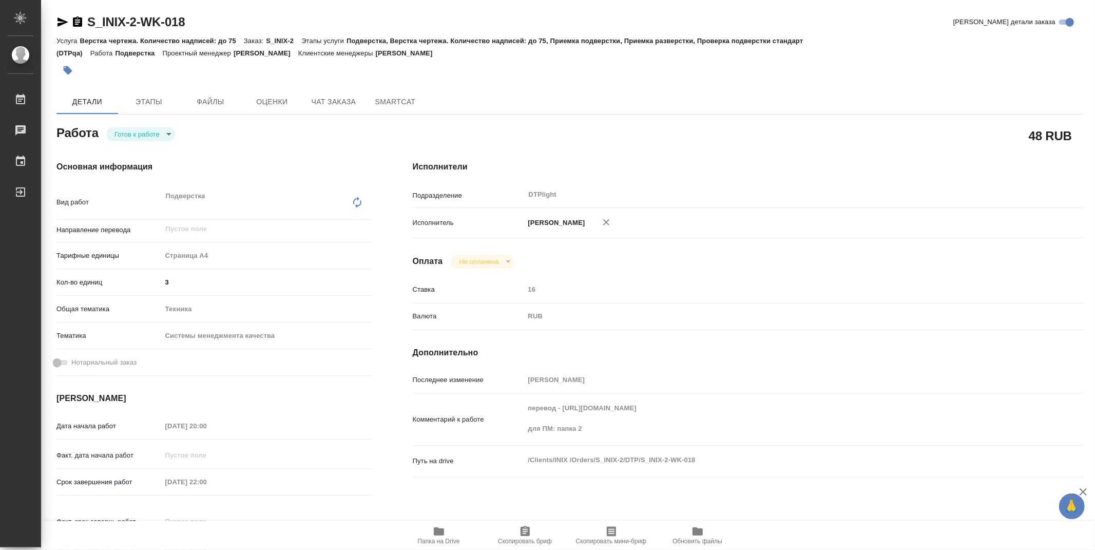
type textarea "x"
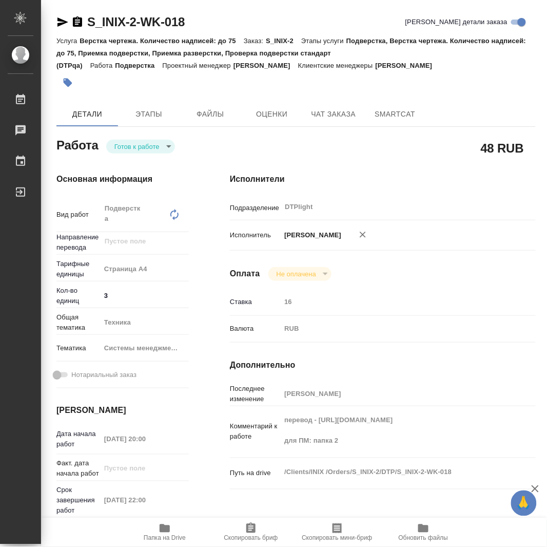
type textarea "x"
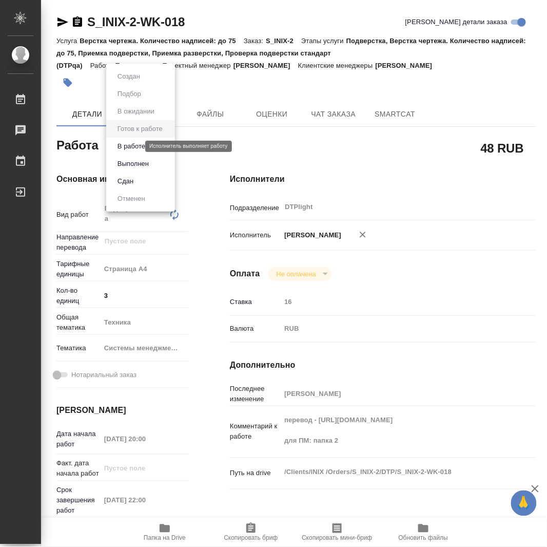
click at [132, 149] on body "🙏 .cls-1 fill:#fff; AWATERA Zubakova Viktoriya Работы 0 Чаты График Выйти S_INI…" at bounding box center [273, 273] width 547 height 547
click at [132, 149] on button "В работе" at bounding box center [131, 146] width 34 height 11
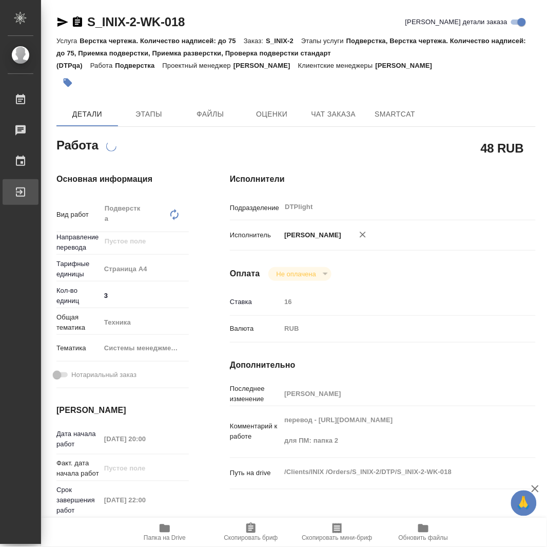
type textarea "x"
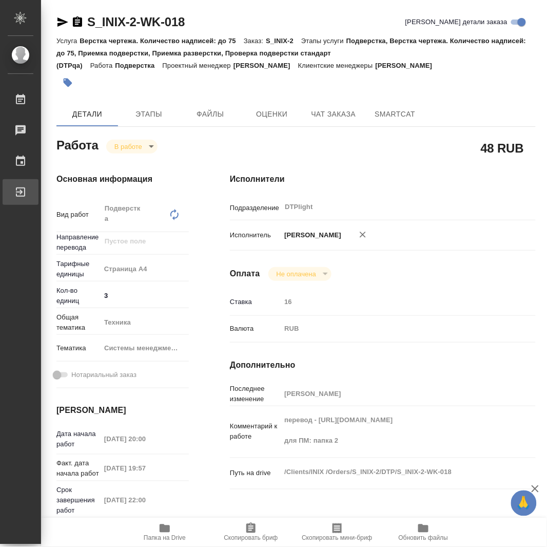
type textarea "x"
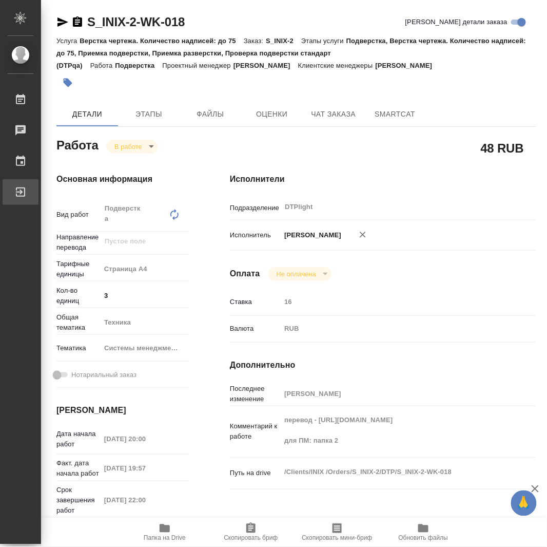
type textarea "x"
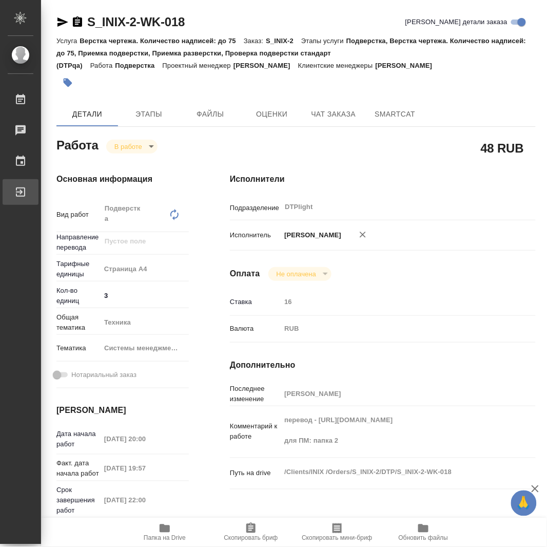
type textarea "x"
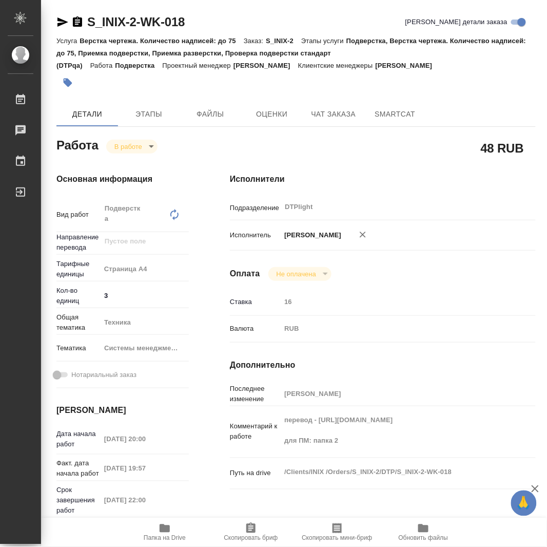
type textarea "x"
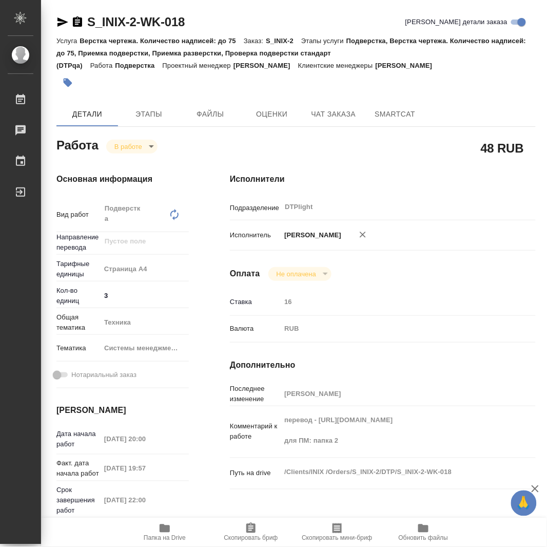
type textarea "x"
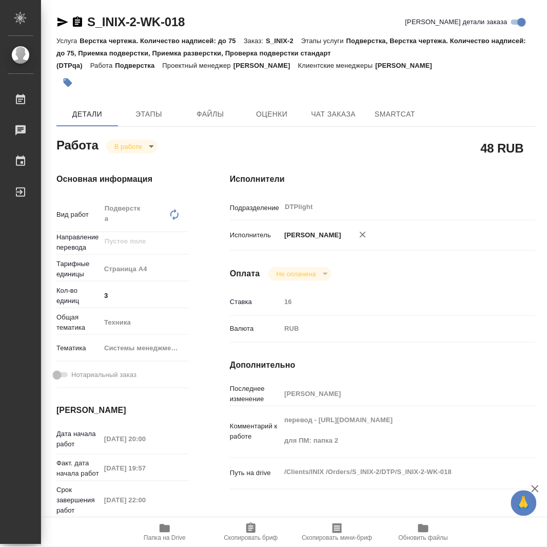
type textarea "x"
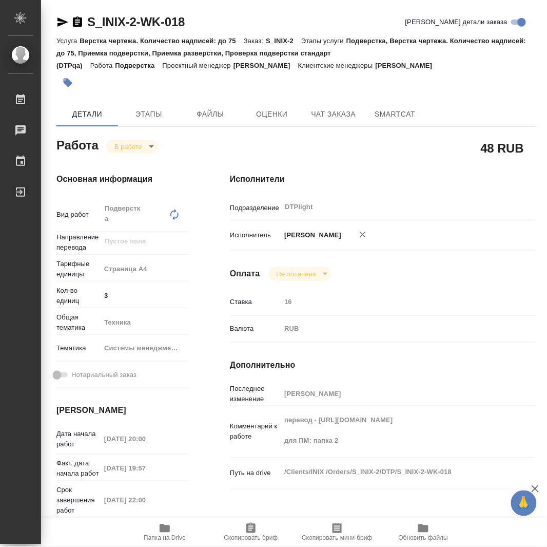
type textarea "x"
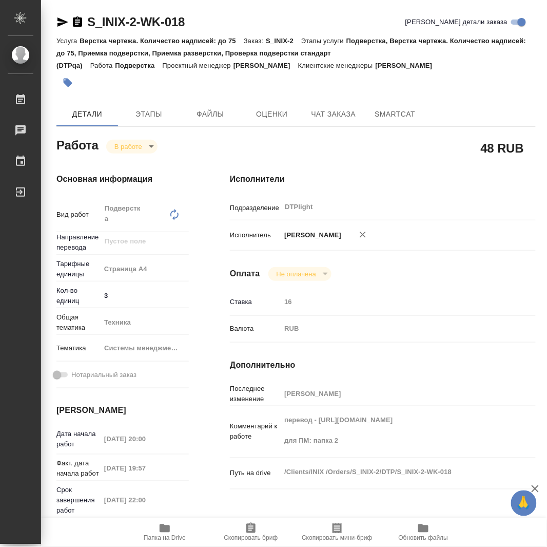
type textarea "x"
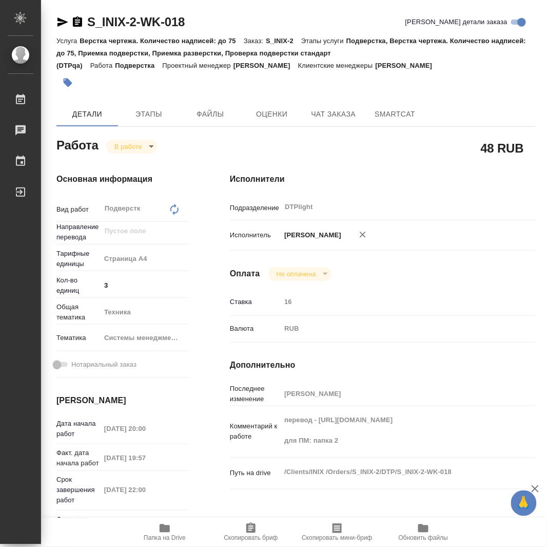
type textarea "x"
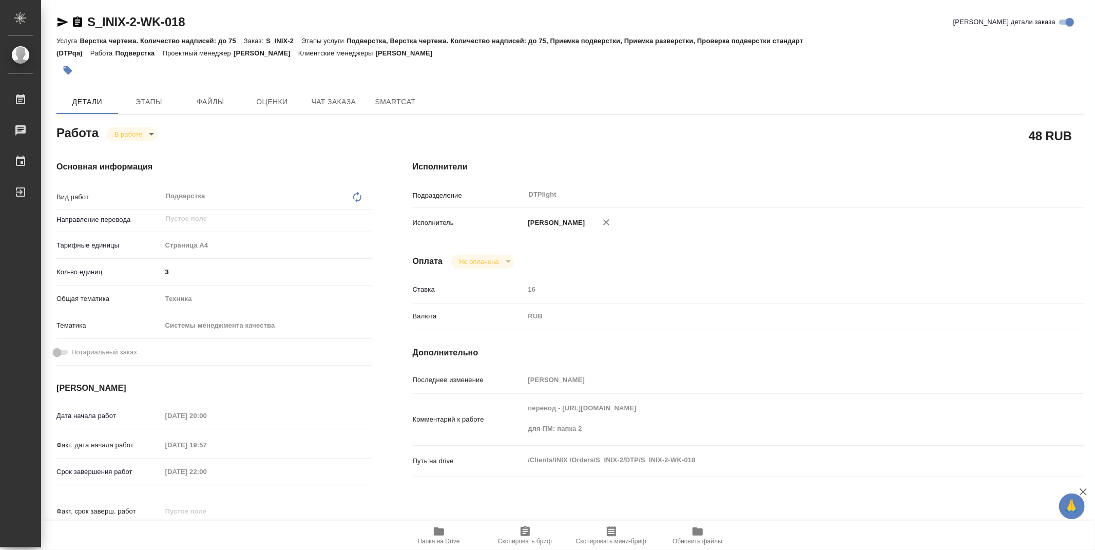
type textarea "x"
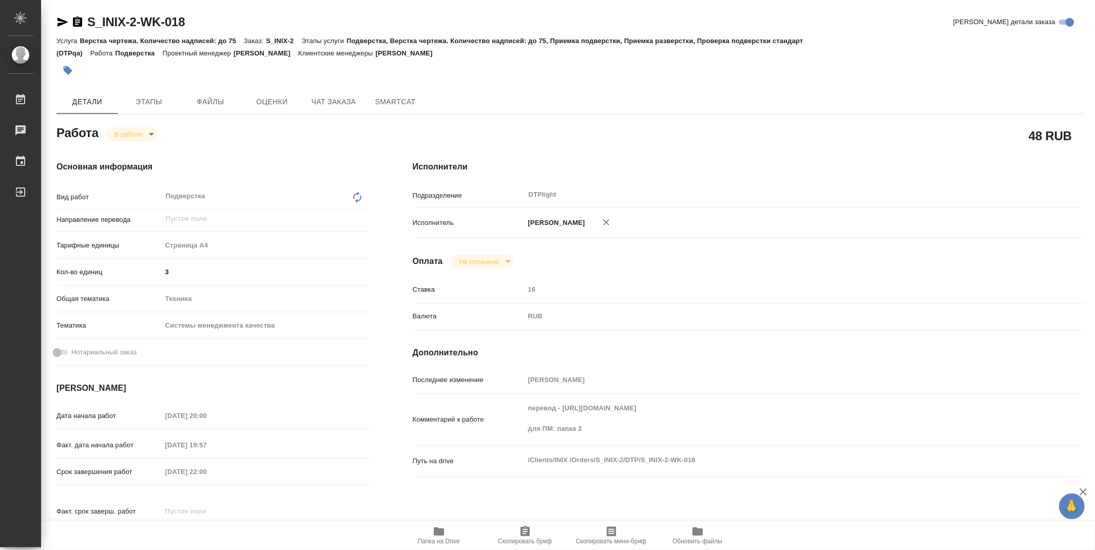
click at [435, 531] on icon "button" at bounding box center [439, 531] width 10 height 8
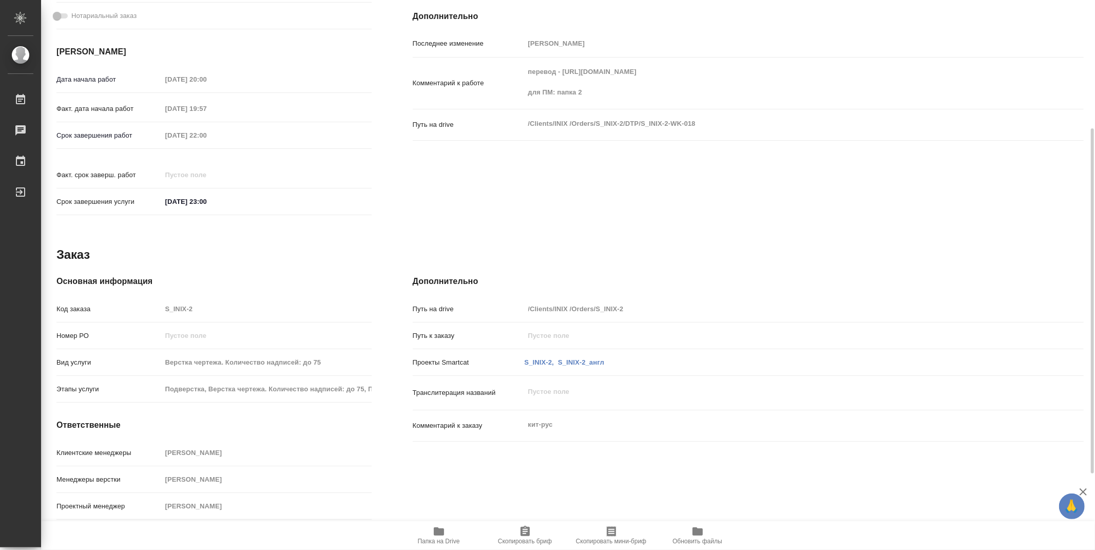
scroll to position [45, 0]
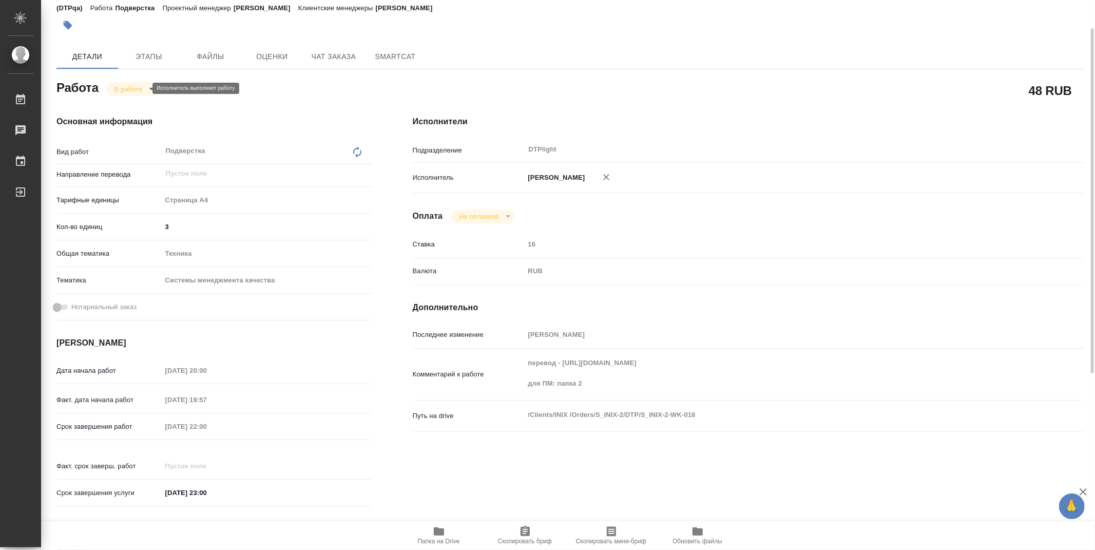
click at [143, 91] on body "🙏 .cls-1 fill:#fff; AWATERA Zubakova Viktoriya Работы 0 Чаты График Выйти S_INI…" at bounding box center [547, 275] width 1095 height 550
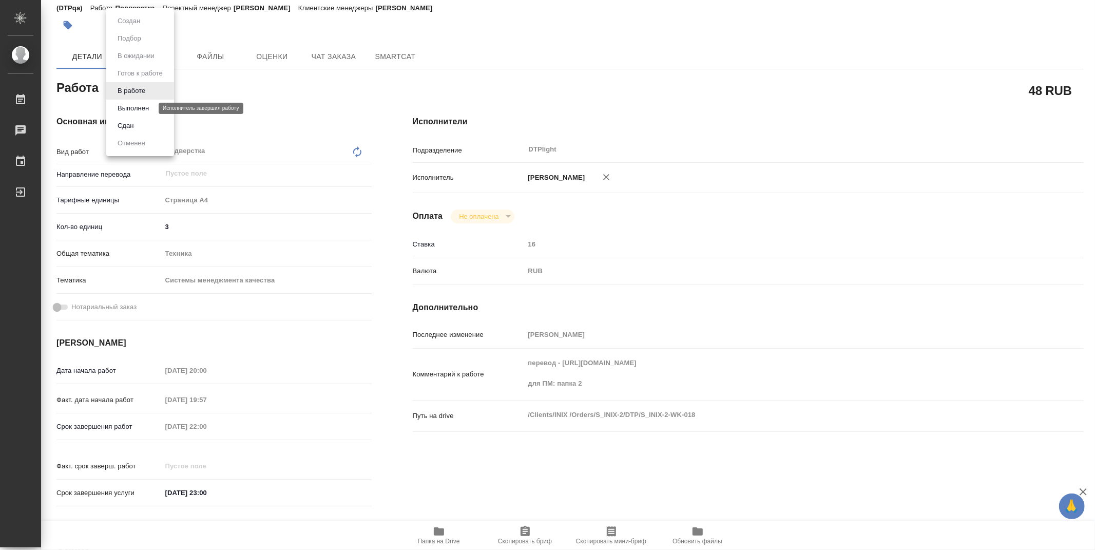
click at [135, 109] on button "Выполнен" at bounding box center [132, 108] width 37 height 11
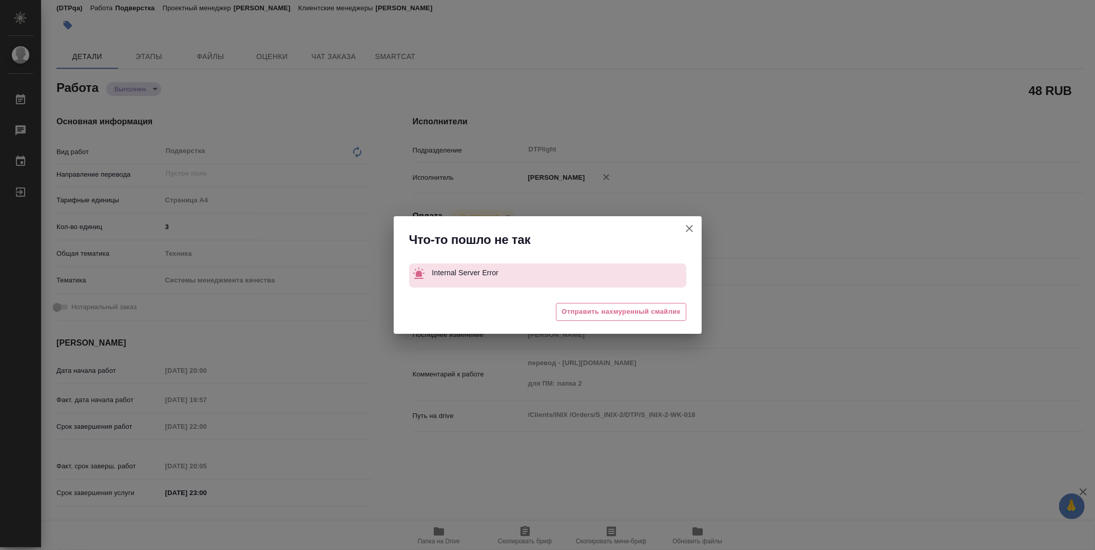
type textarea "x"
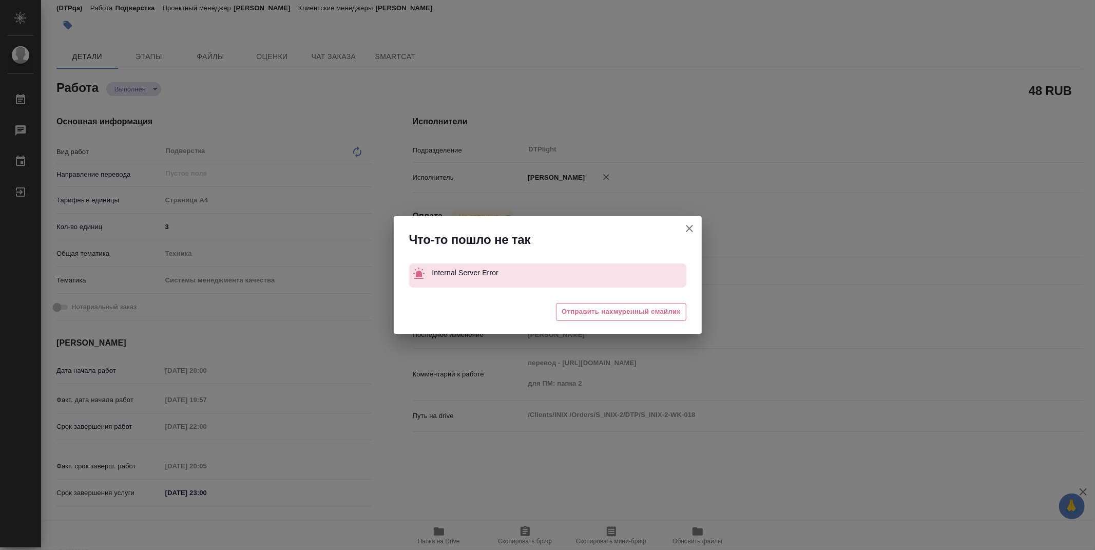
type textarea "x"
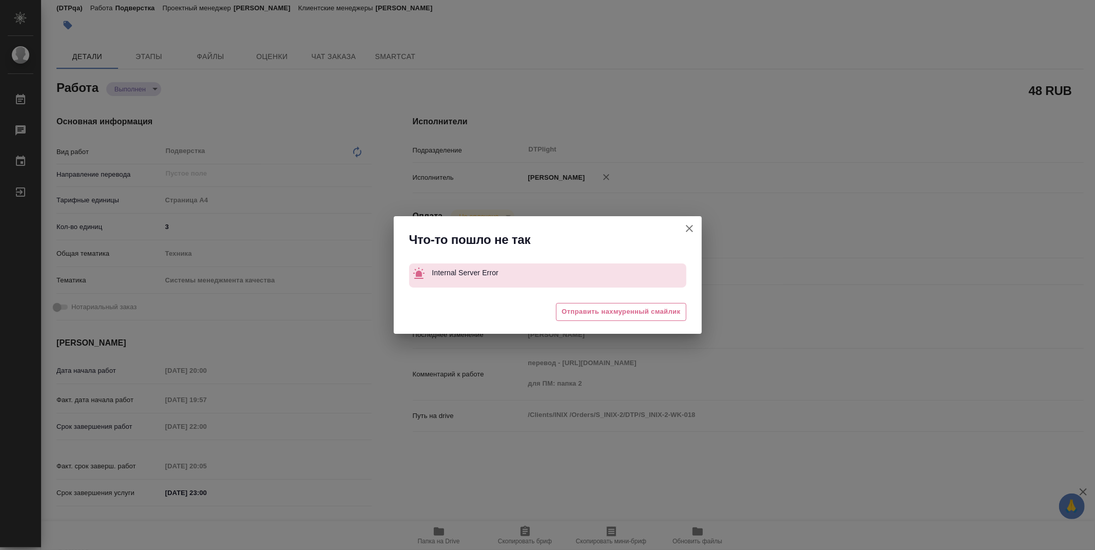
type textarea "x"
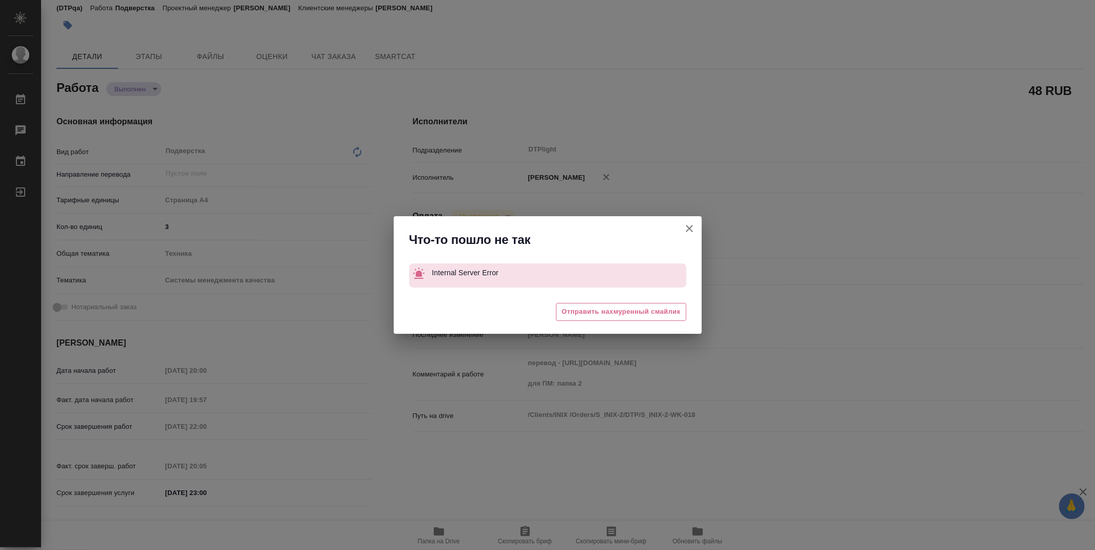
click at [689, 234] on icon "button" at bounding box center [689, 228] width 12 height 12
type textarea "x"
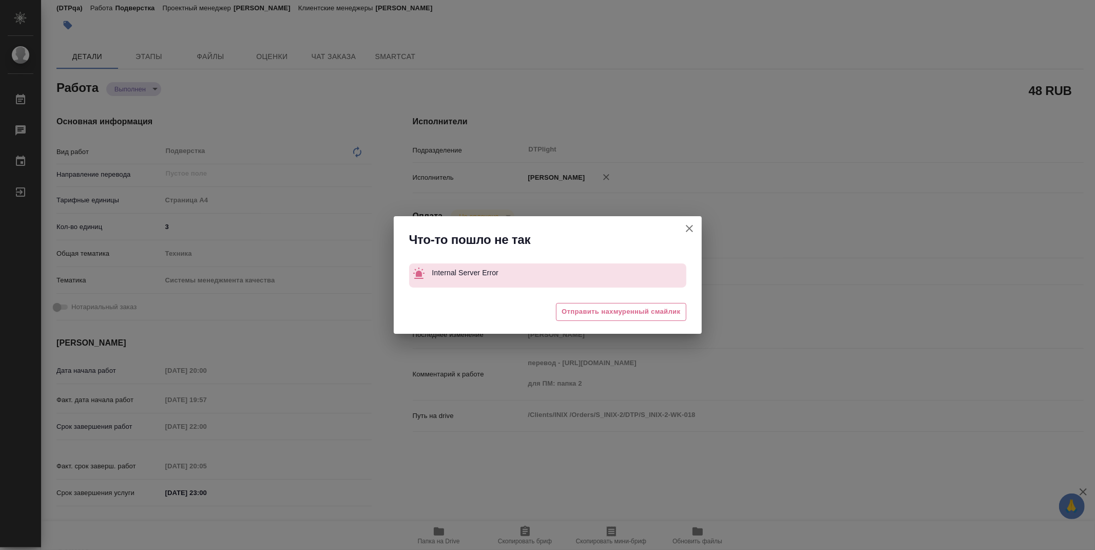
type textarea "x"
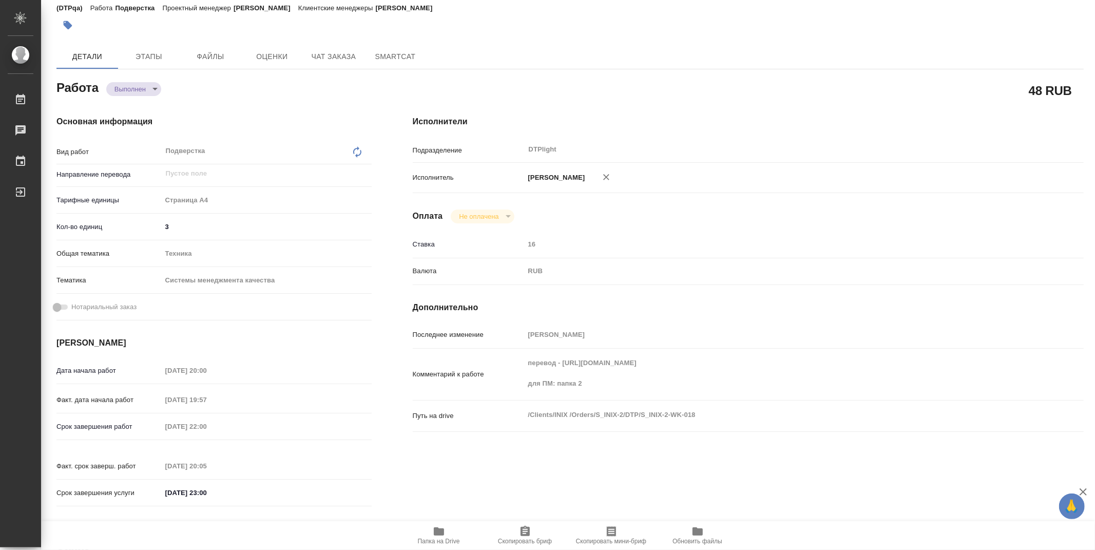
type textarea "x"
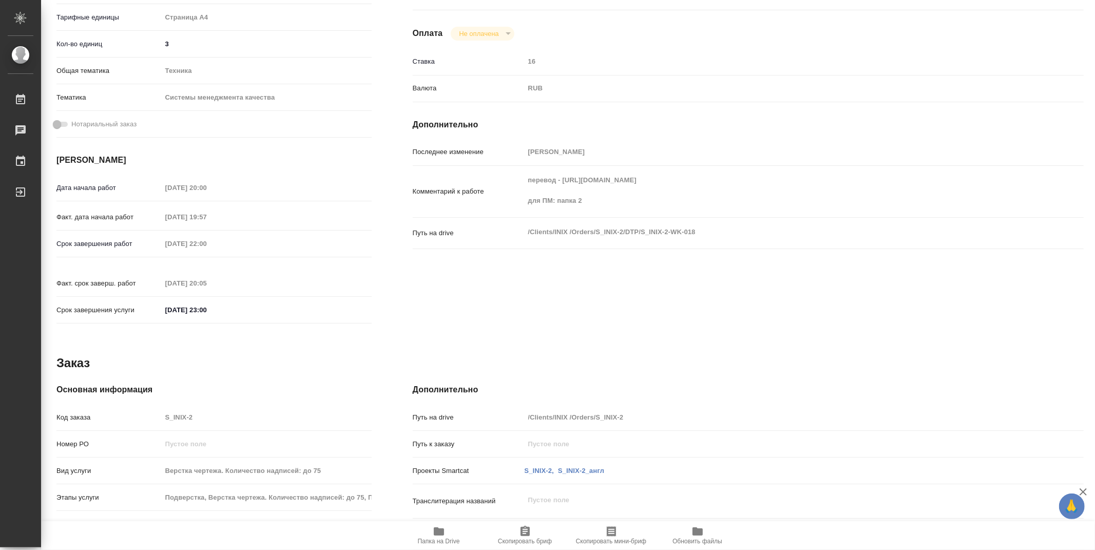
scroll to position [0, 0]
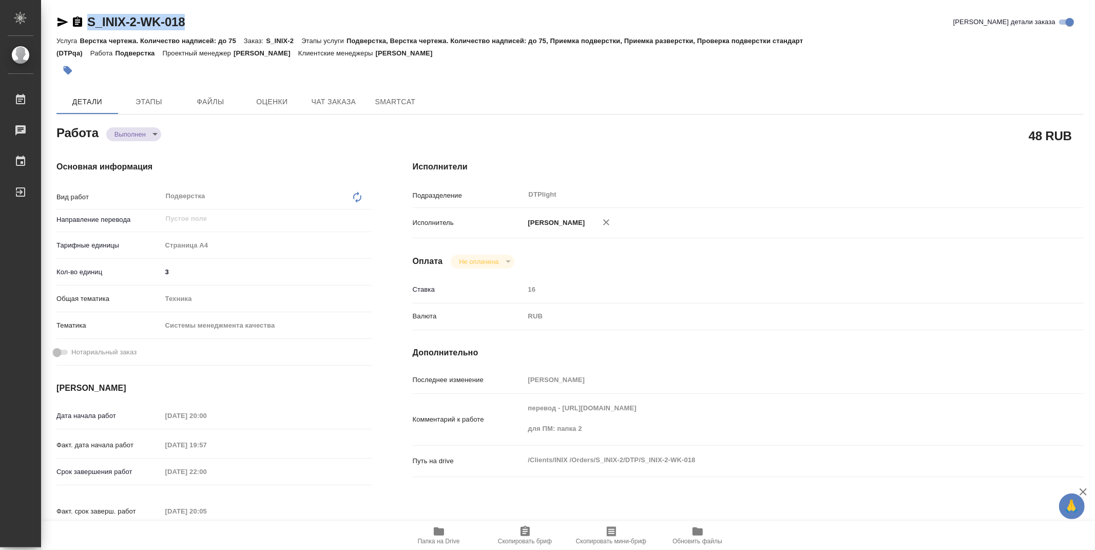
drag, startPoint x: 203, startPoint y: 23, endPoint x: 76, endPoint y: 27, distance: 127.4
click at [76, 27] on div "S_INIX-2-WK-018 Кратко детали заказа" at bounding box center [569, 22] width 1027 height 16
copy link "S_INIX-2-WK-018"
